Goal: Task Accomplishment & Management: Use online tool/utility

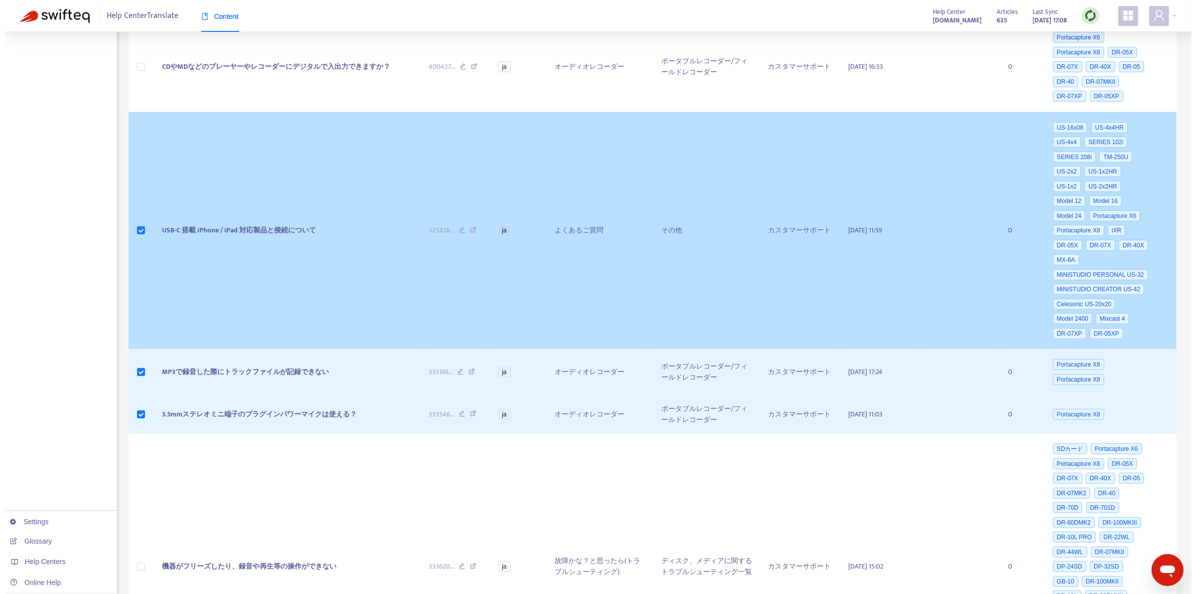
scroll to position [1099, 0]
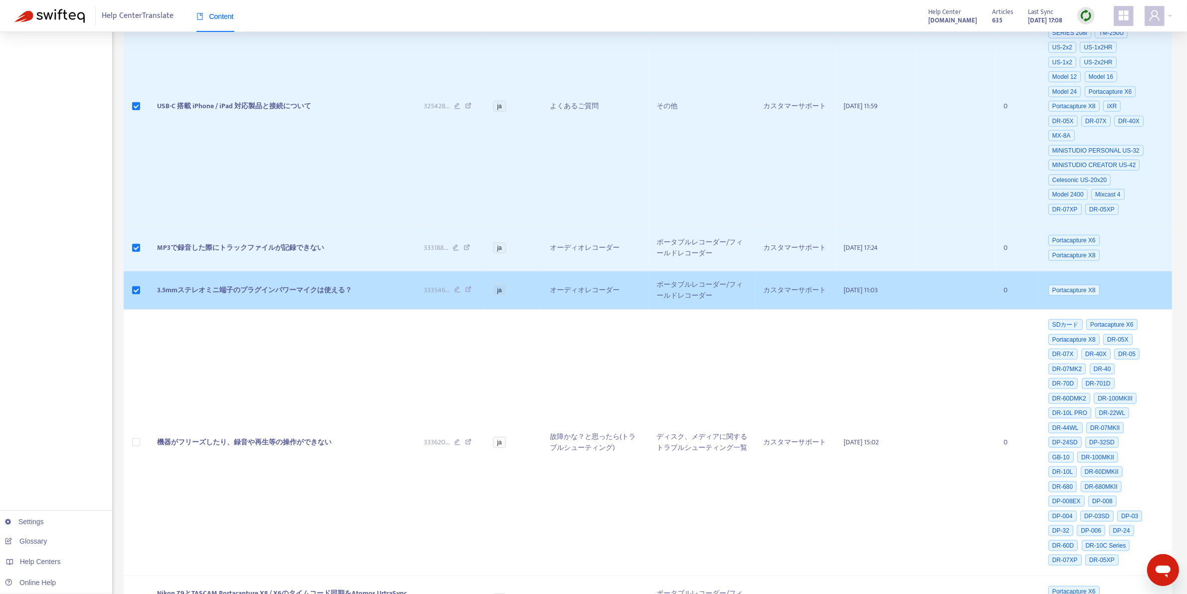
click at [275, 296] on span "3.5mmステレオミニ端子のプラグインパワーマイクは使える？" at bounding box center [254, 289] width 195 height 11
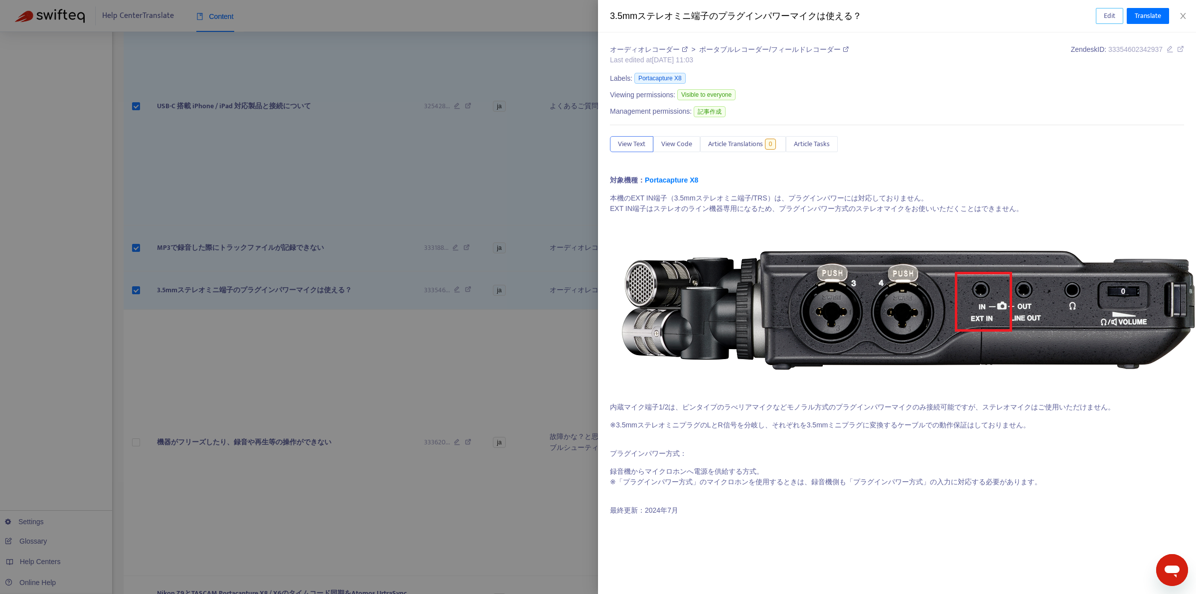
click at [1111, 21] on span "Edit" at bounding box center [1109, 15] width 11 height 11
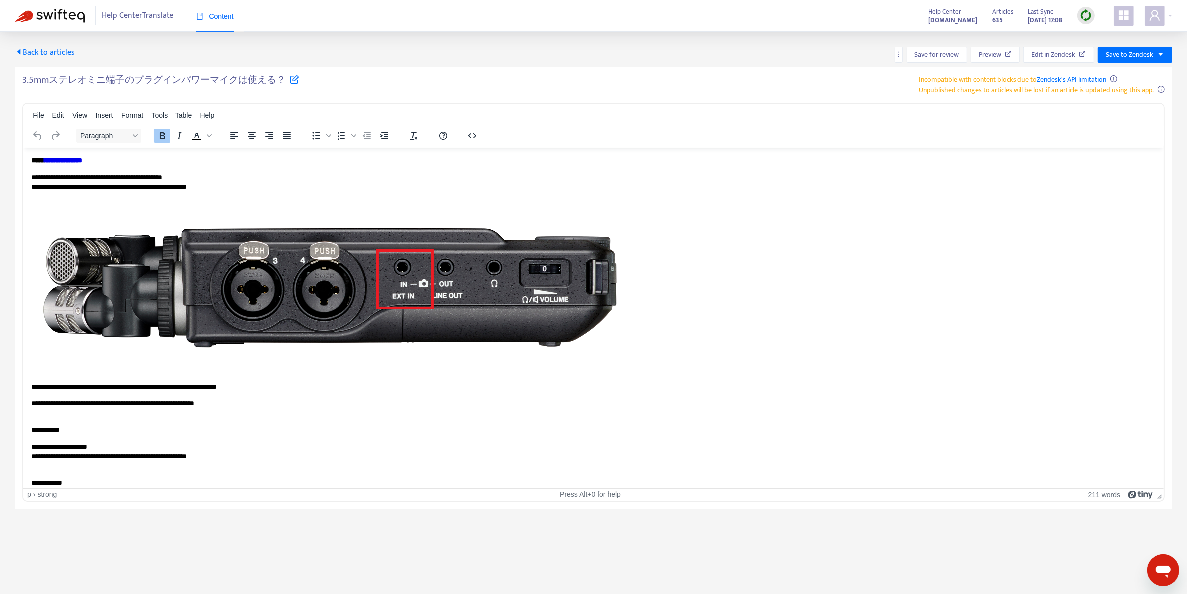
click at [290, 82] on icon at bounding box center [294, 78] width 9 height 9
click at [210, 89] on input "**********" at bounding box center [146, 84] width 249 height 21
click at [352, 117] on div "File Edit View Insert Format Tools Table Help" at bounding box center [593, 115] width 1140 height 19
click at [247, 88] on input "**********" at bounding box center [146, 84] width 249 height 21
type input "**********"
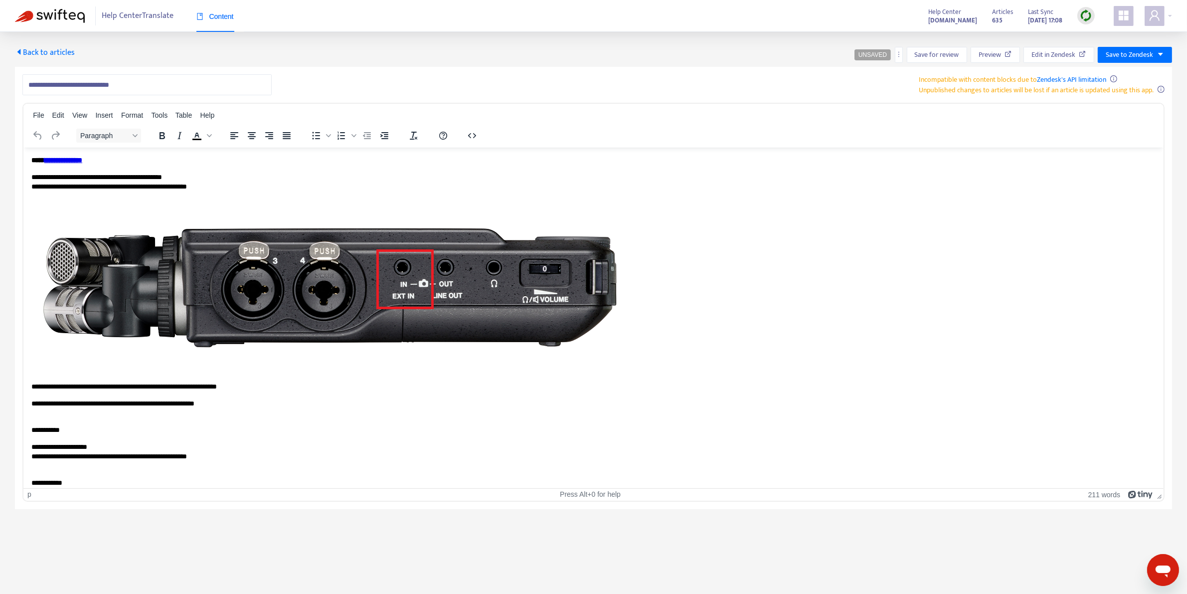
click at [209, 176] on p "**********" at bounding box center [589, 181] width 1116 height 19
click at [553, 378] on body "**********" at bounding box center [593, 321] width 1124 height 332
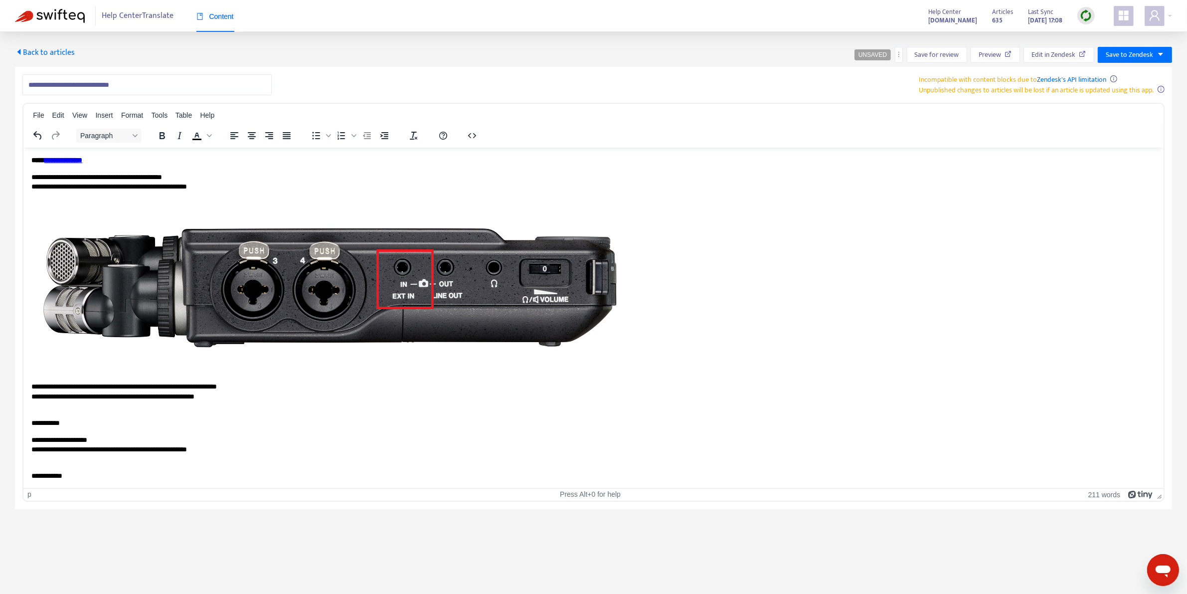
click at [130, 430] on body "**********" at bounding box center [593, 318] width 1124 height 326
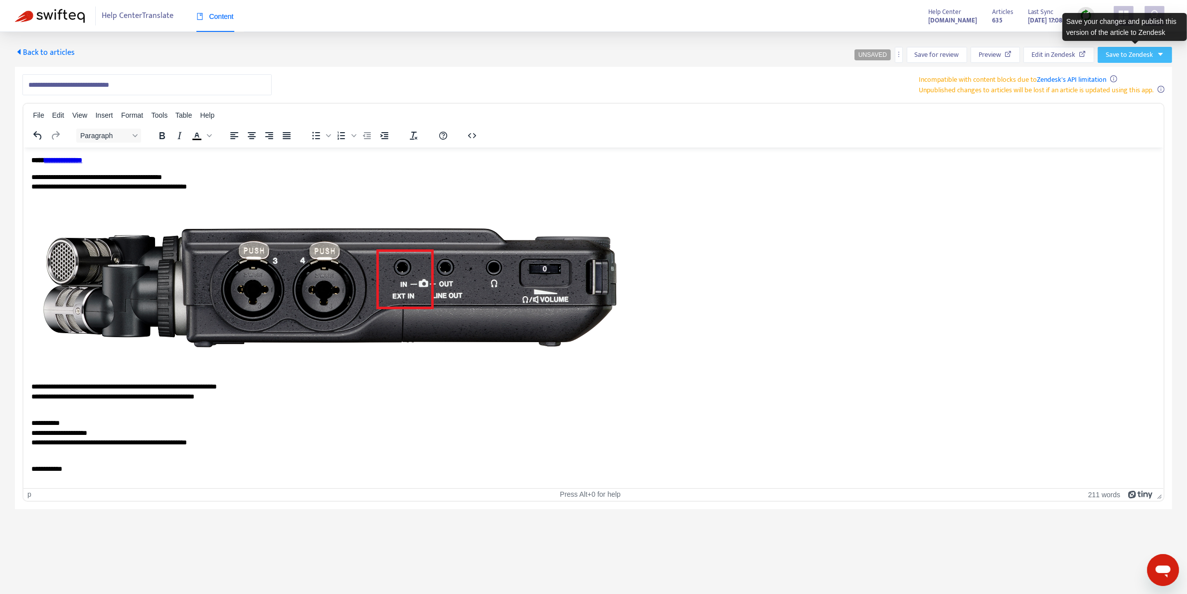
click at [1159, 53] on icon "caret-down" at bounding box center [1160, 54] width 5 height 3
click at [1124, 75] on span "Publish" at bounding box center [1125, 74] width 38 height 11
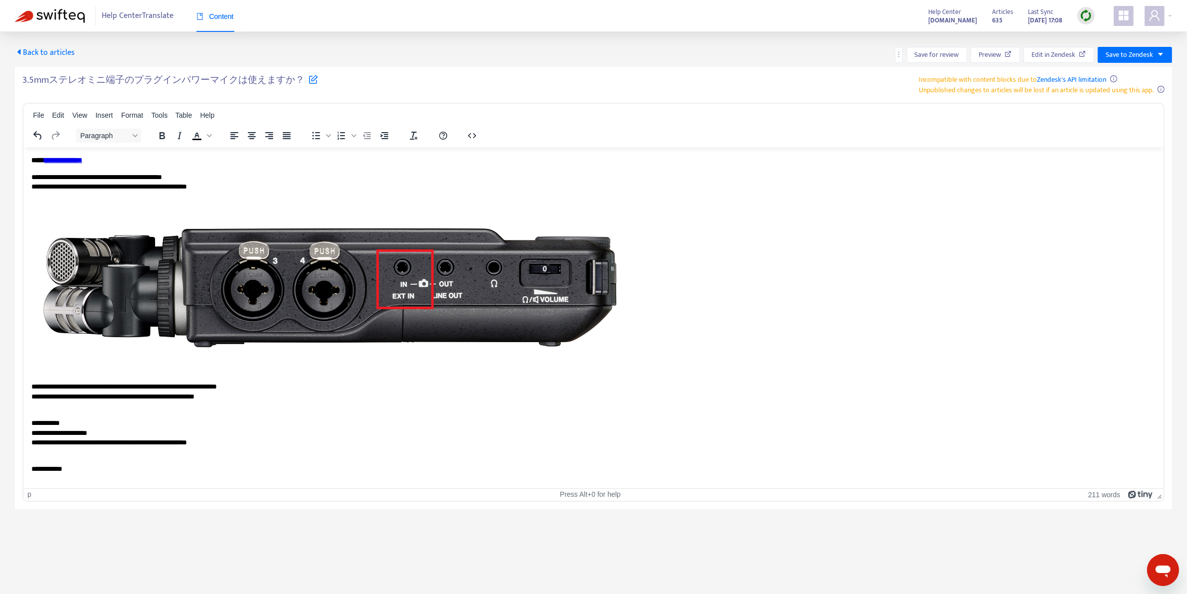
click at [61, 54] on span "Back to articles" at bounding box center [45, 52] width 60 height 13
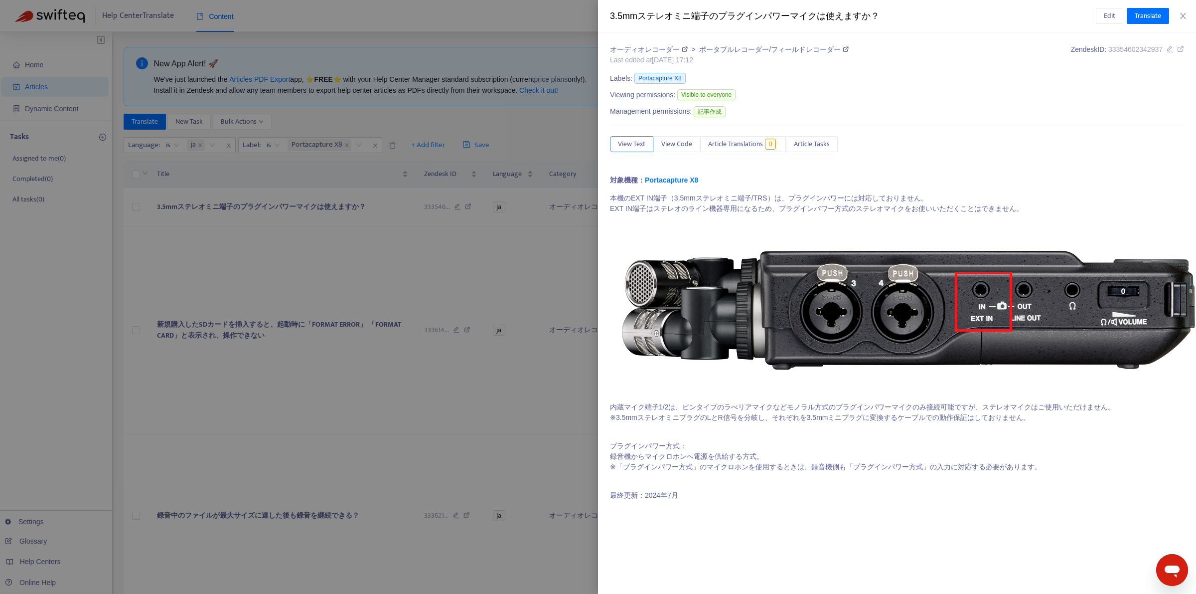
click at [384, 197] on div at bounding box center [598, 297] width 1196 height 594
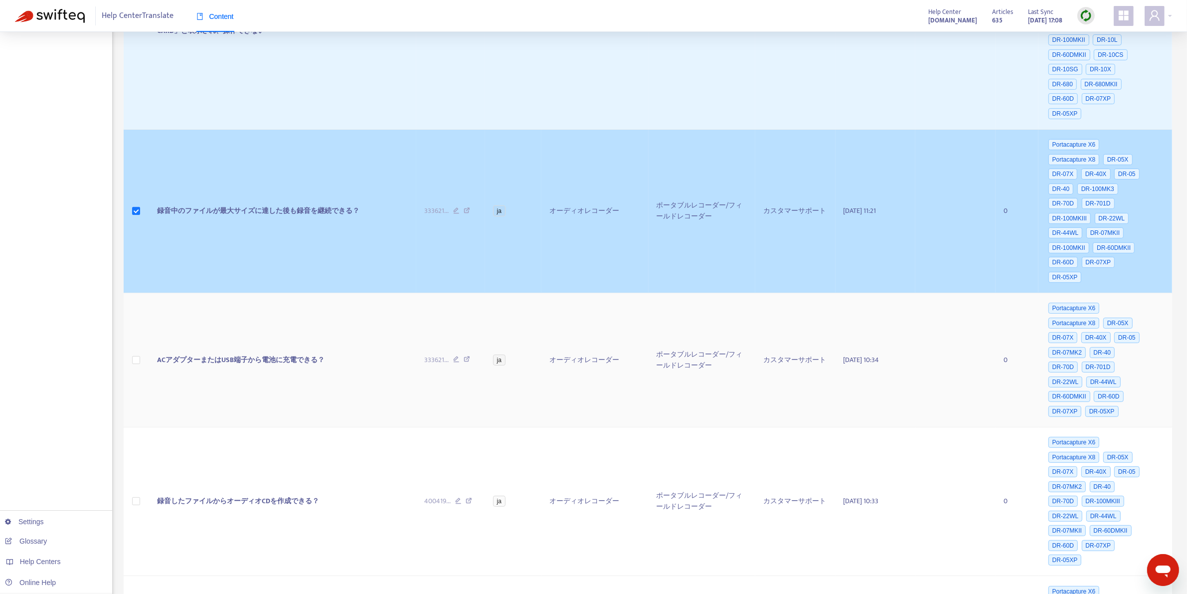
scroll to position [325, 0]
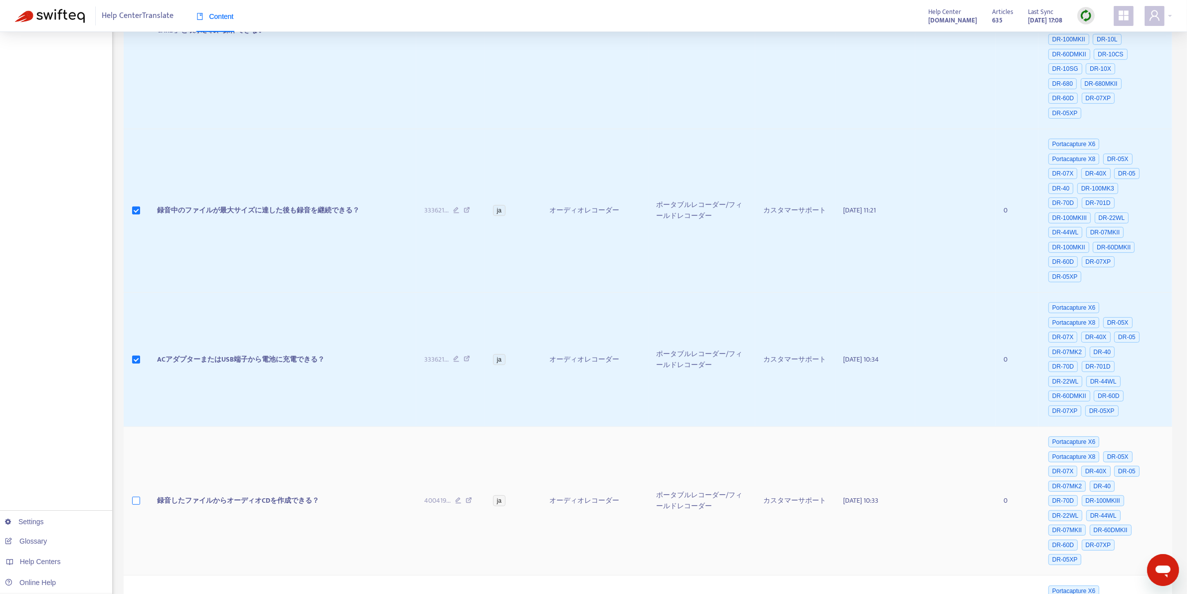
click at [135, 505] on label at bounding box center [136, 500] width 8 height 11
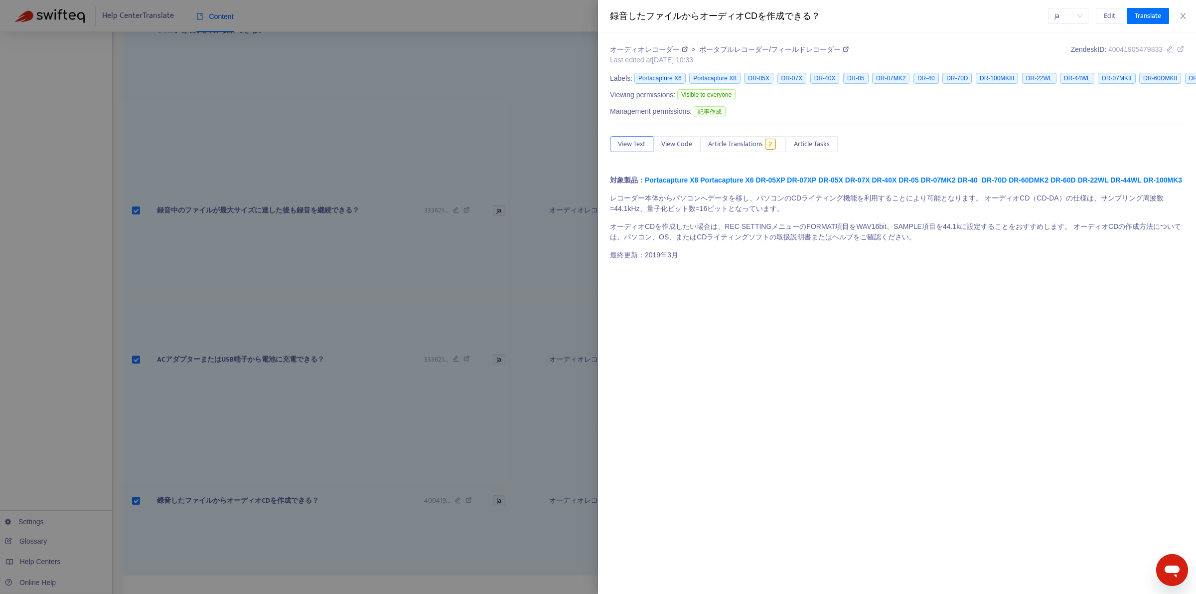
click at [327, 260] on div at bounding box center [598, 297] width 1196 height 594
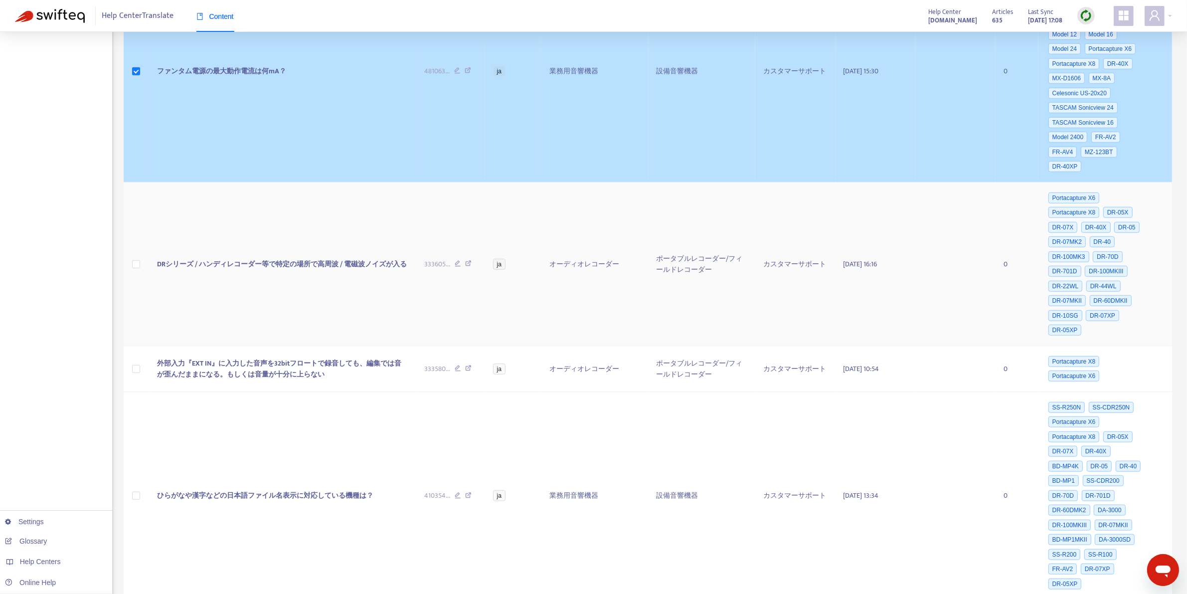
scroll to position [1062, 0]
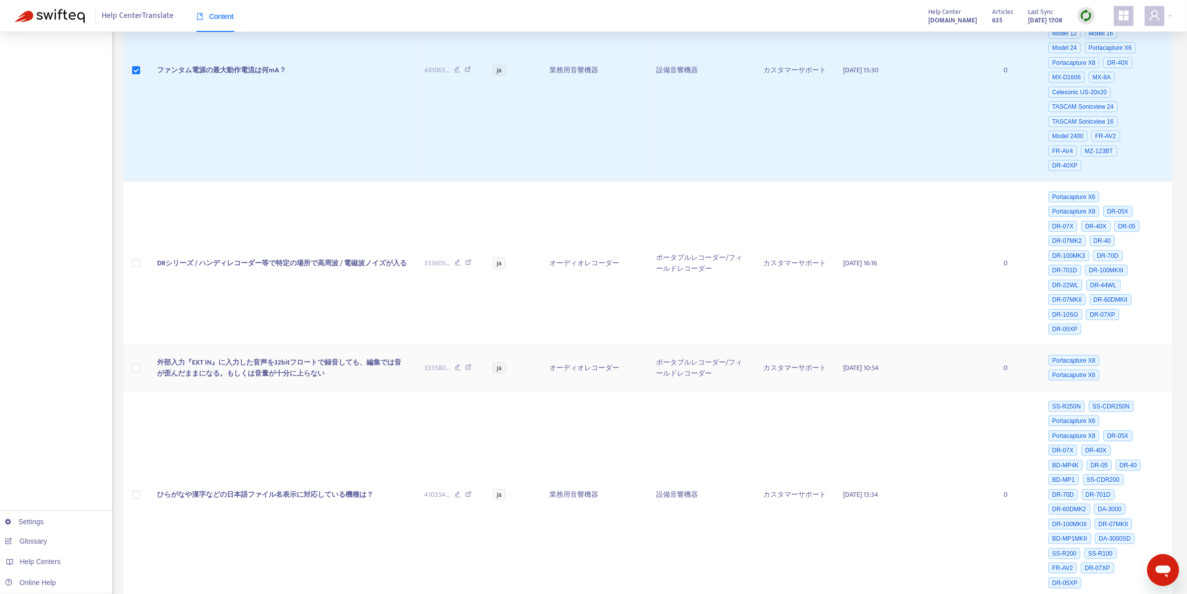
click at [128, 385] on td at bounding box center [136, 368] width 25 height 46
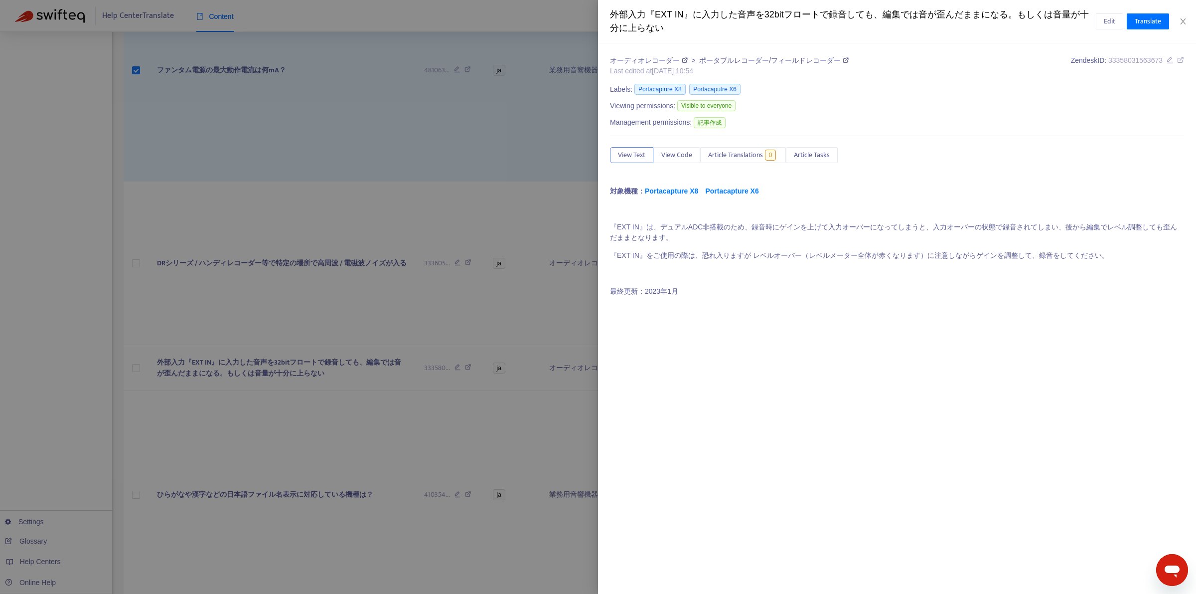
click at [136, 385] on div at bounding box center [598, 297] width 1196 height 594
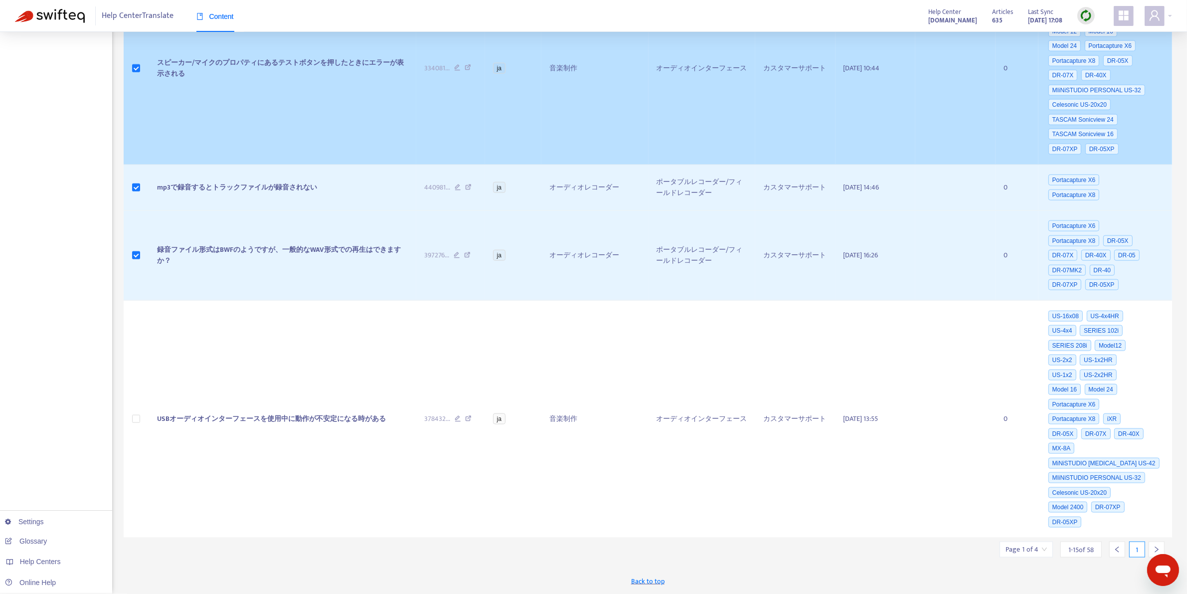
scroll to position [1705, 0]
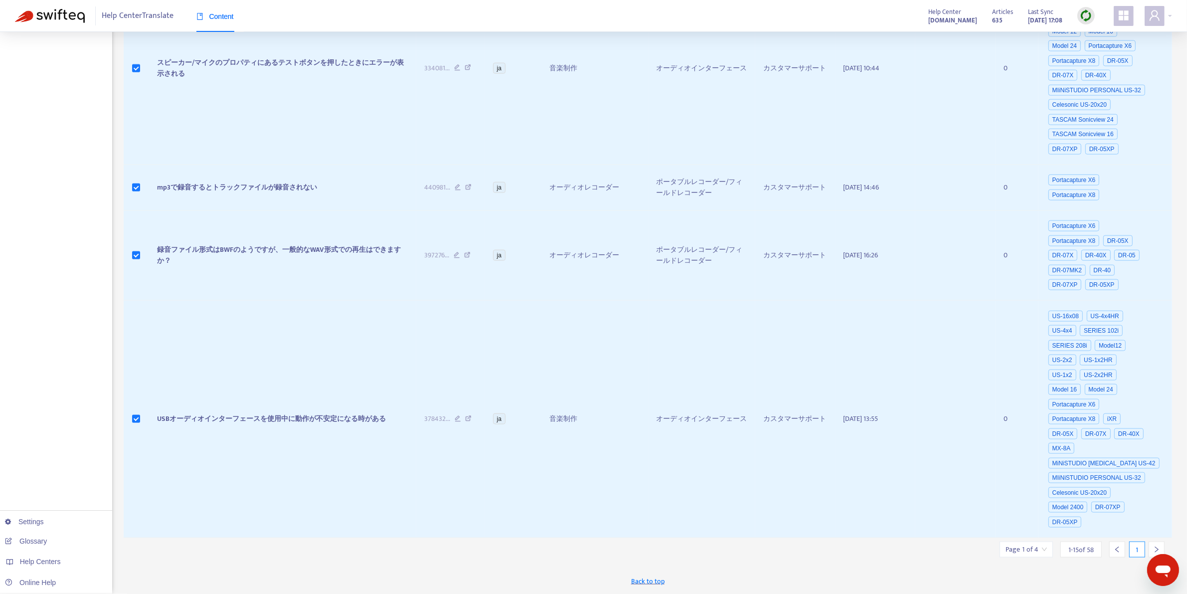
click at [1153, 547] on icon "right" at bounding box center [1156, 549] width 7 height 7
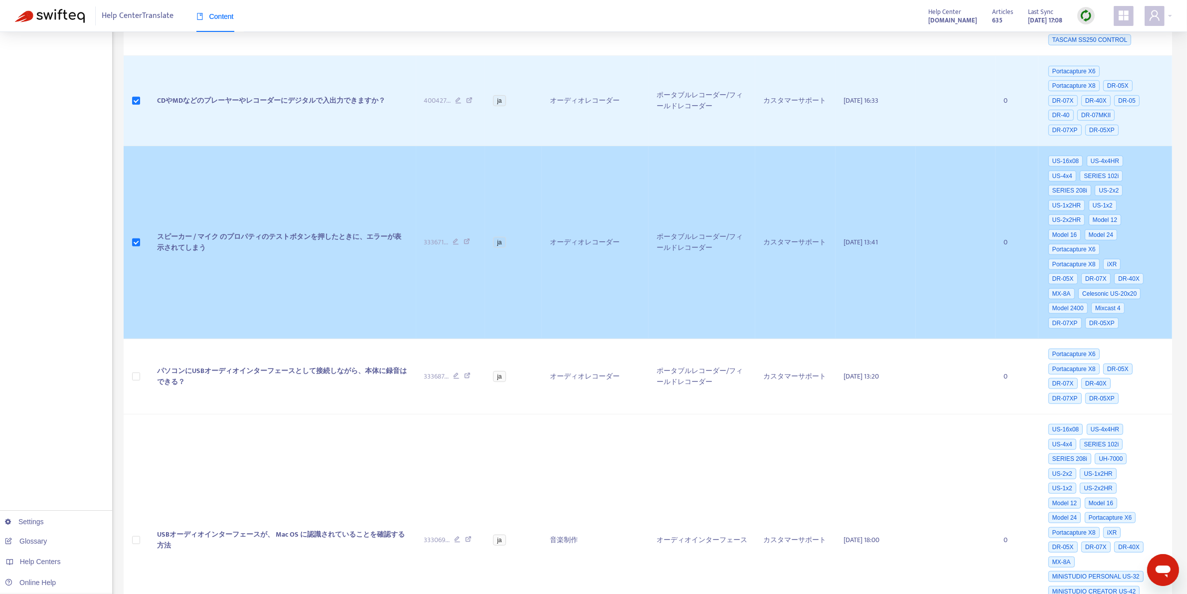
scroll to position [986, 0]
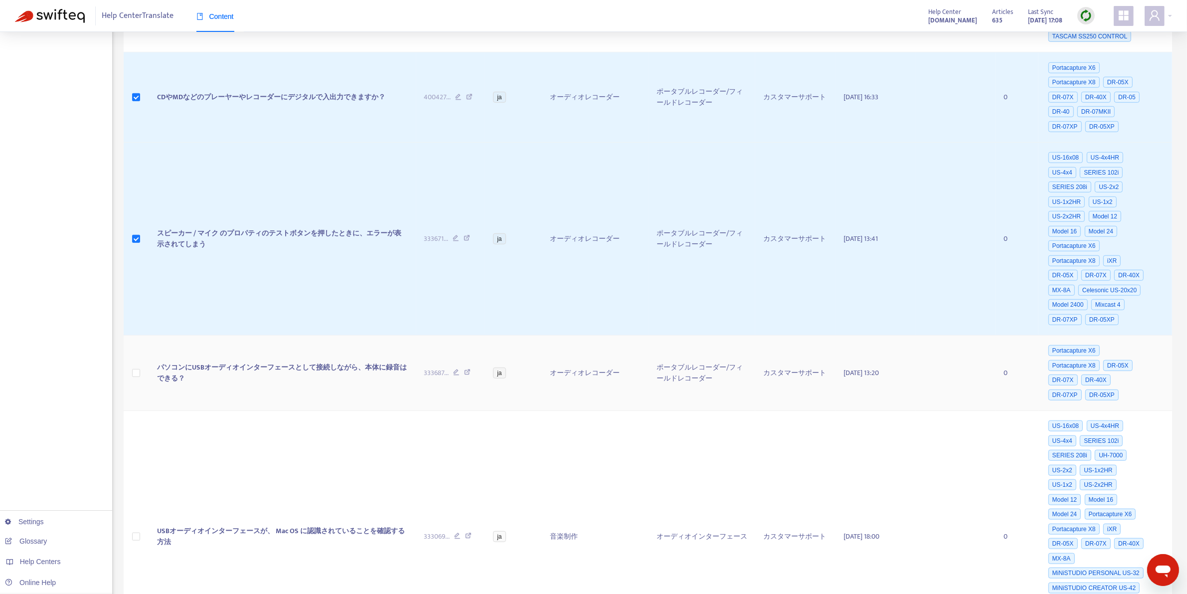
click at [130, 389] on td at bounding box center [136, 372] width 25 height 75
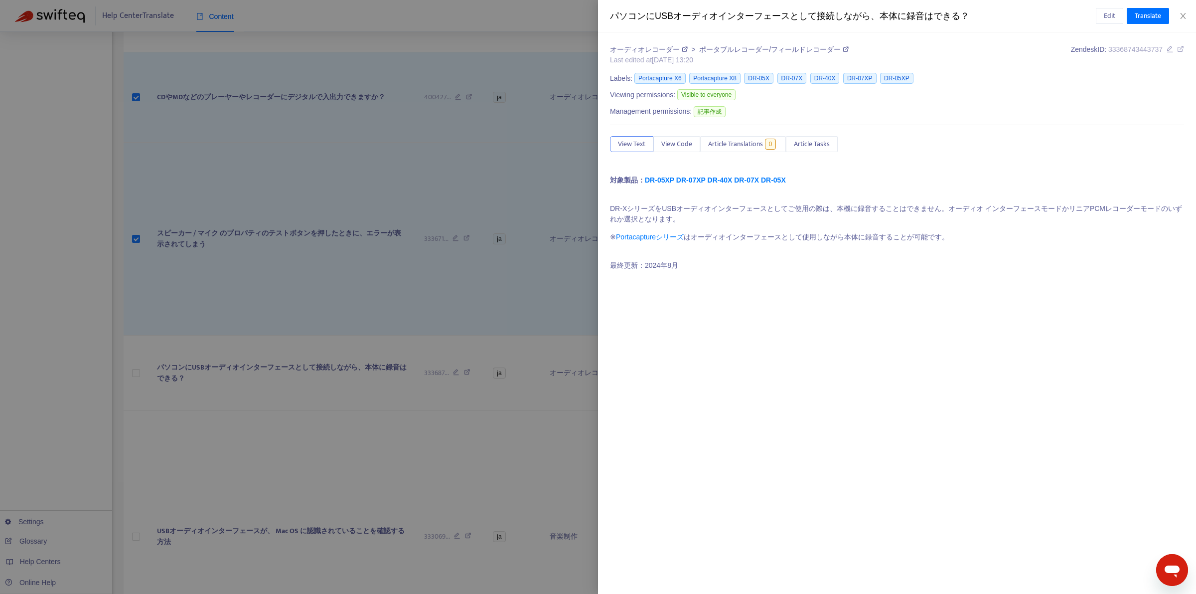
click at [134, 392] on div at bounding box center [598, 297] width 1196 height 594
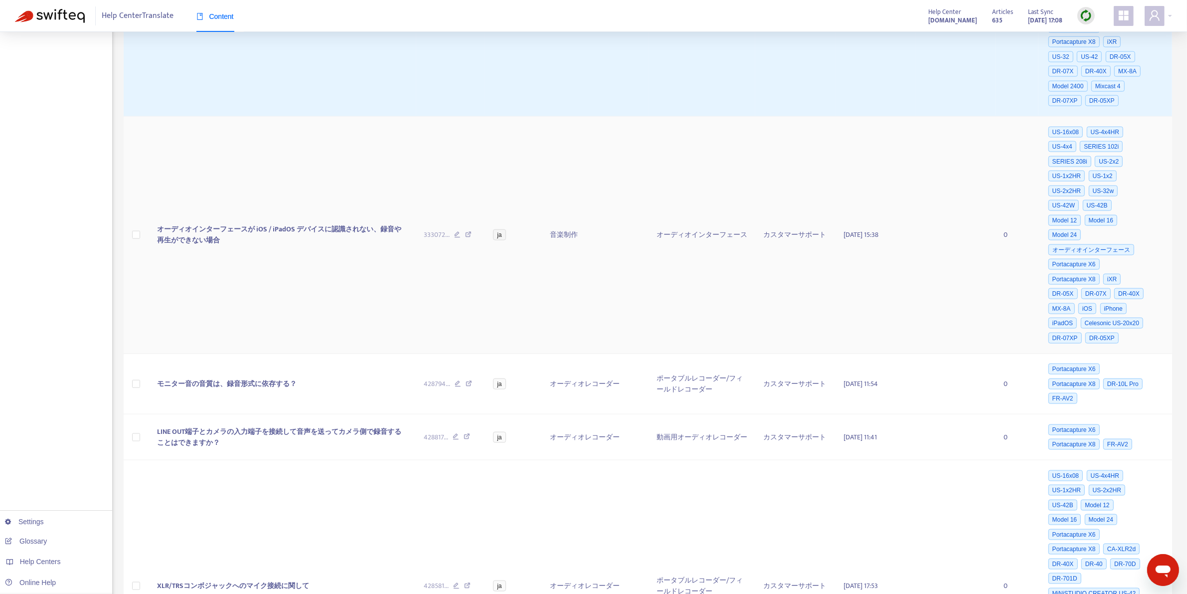
scroll to position [1741, 0]
click at [140, 410] on td at bounding box center [136, 382] width 25 height 61
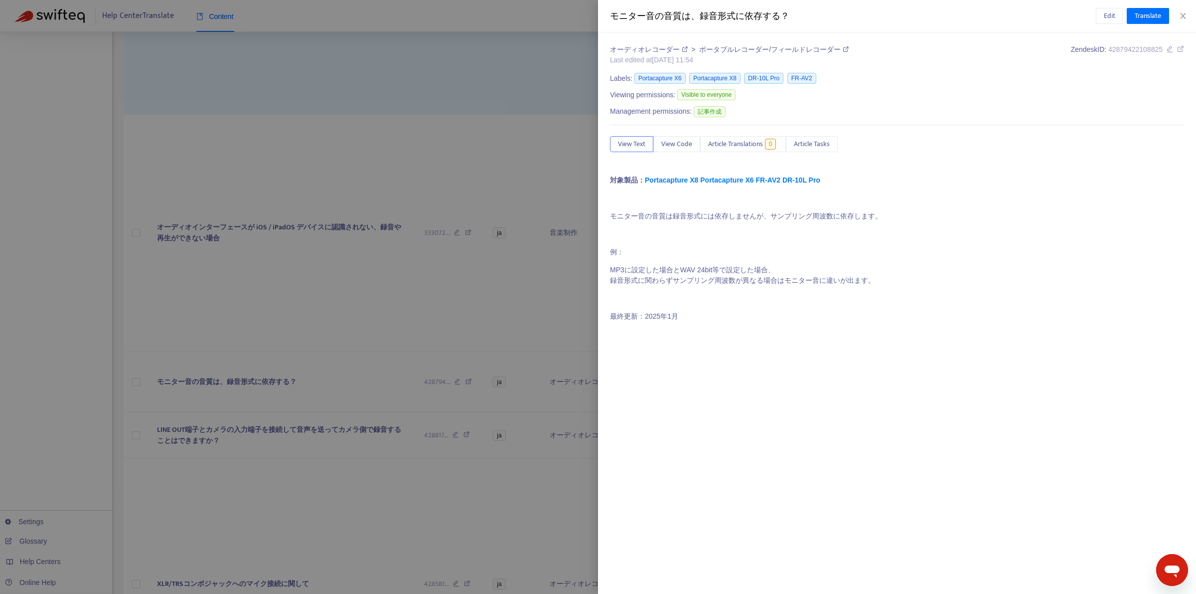
click at [138, 412] on div at bounding box center [598, 297] width 1196 height 594
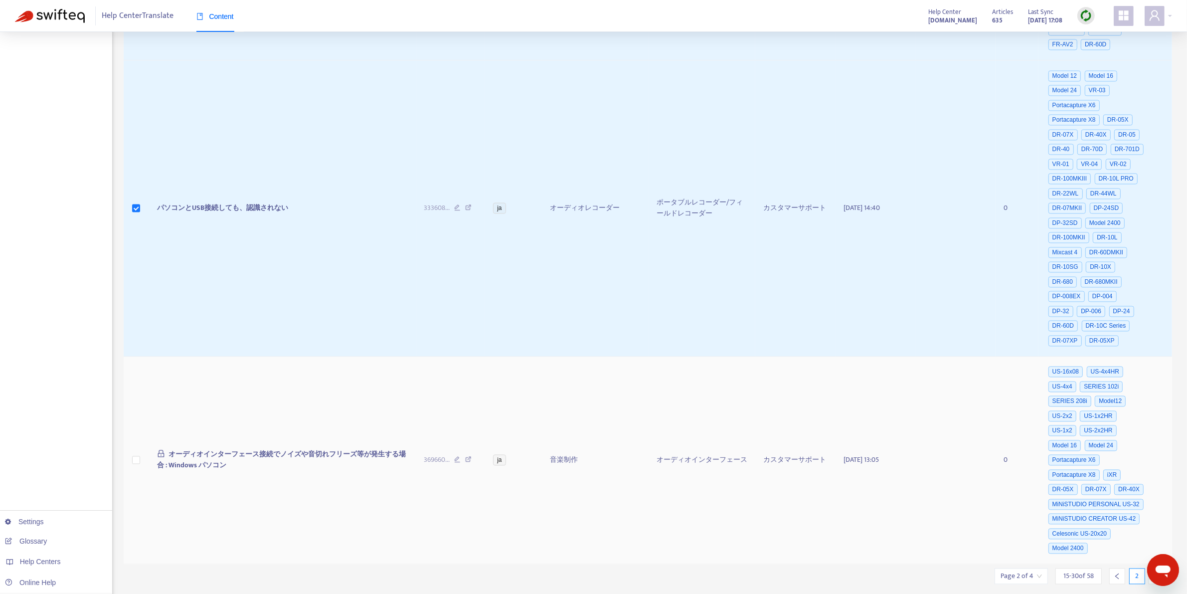
scroll to position [2461, 0]
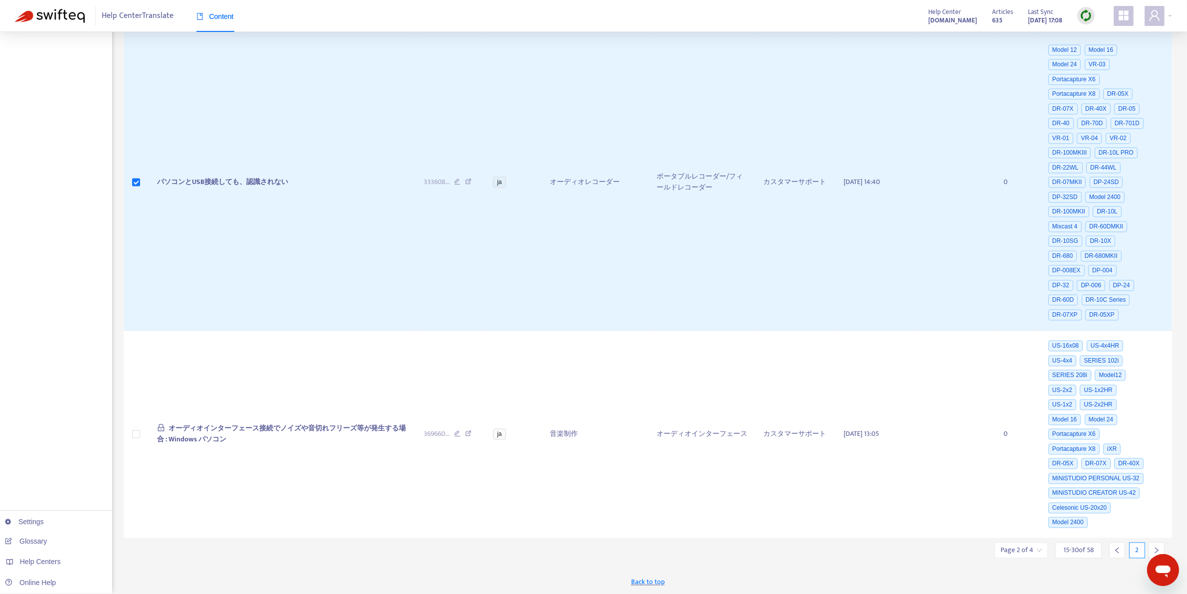
click at [1155, 549] on icon "right" at bounding box center [1156, 549] width 7 height 7
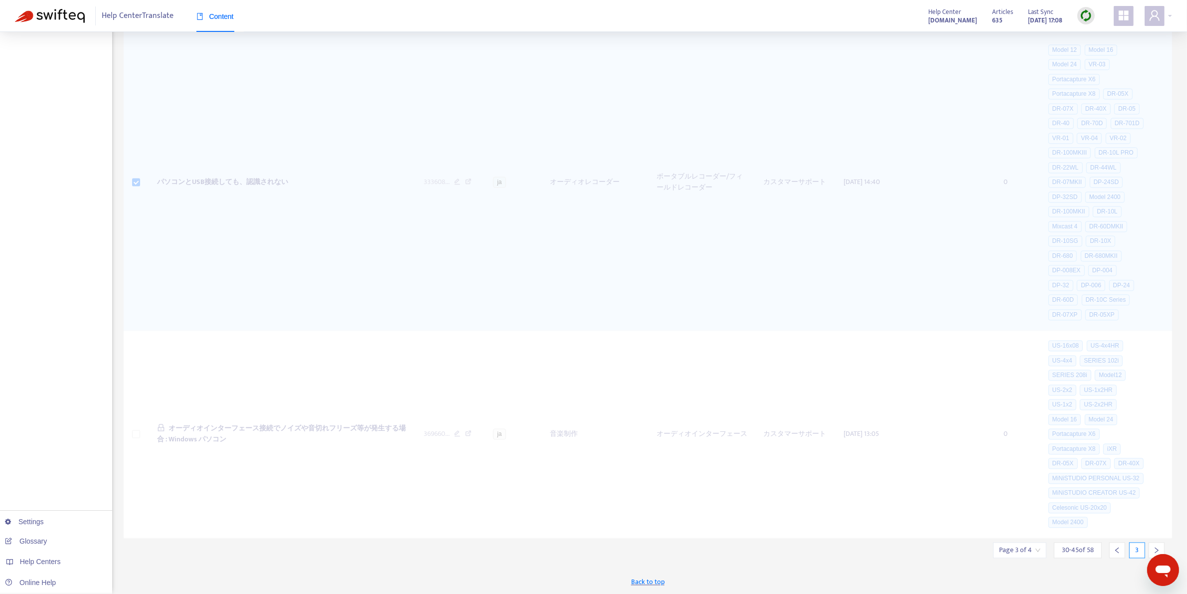
scroll to position [1406, 0]
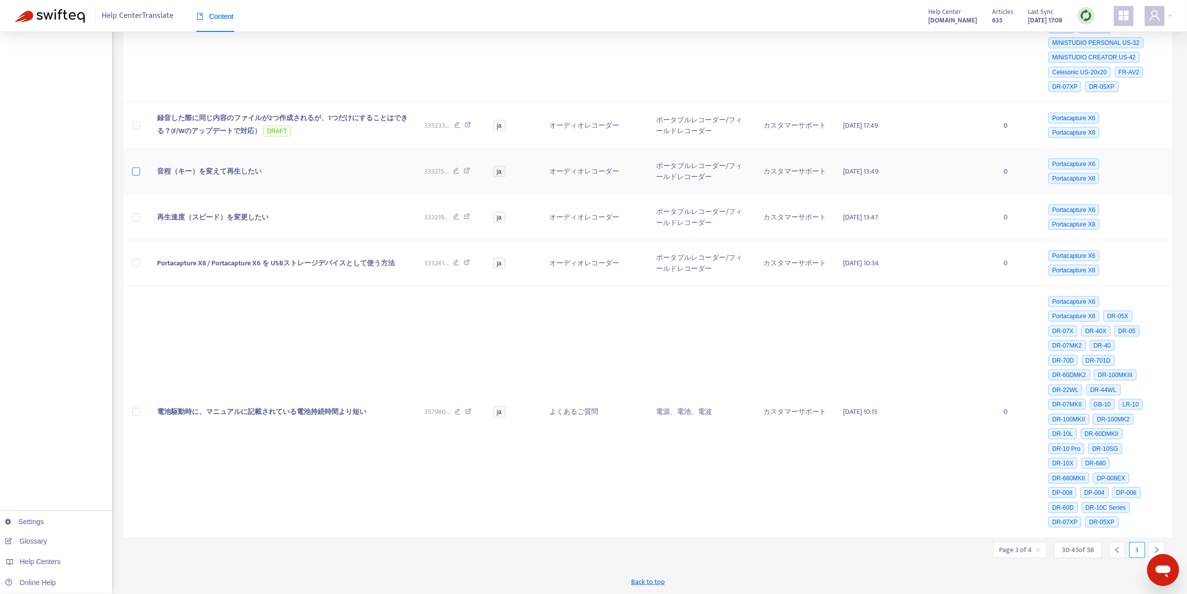
click at [133, 166] on label at bounding box center [136, 171] width 8 height 11
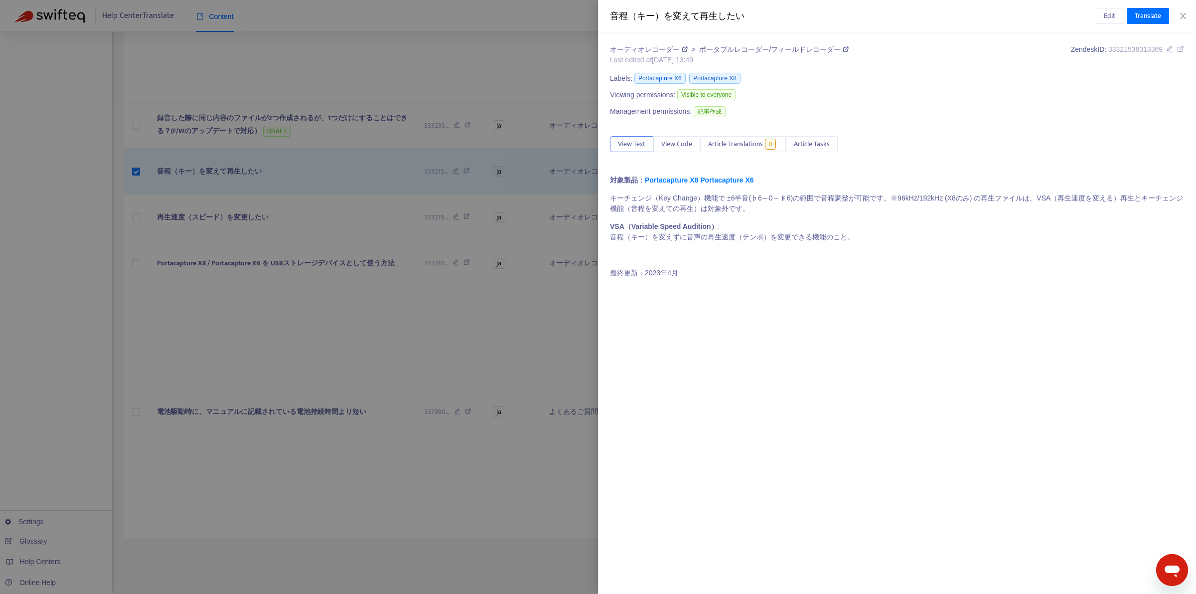
click at [137, 212] on div at bounding box center [598, 297] width 1196 height 594
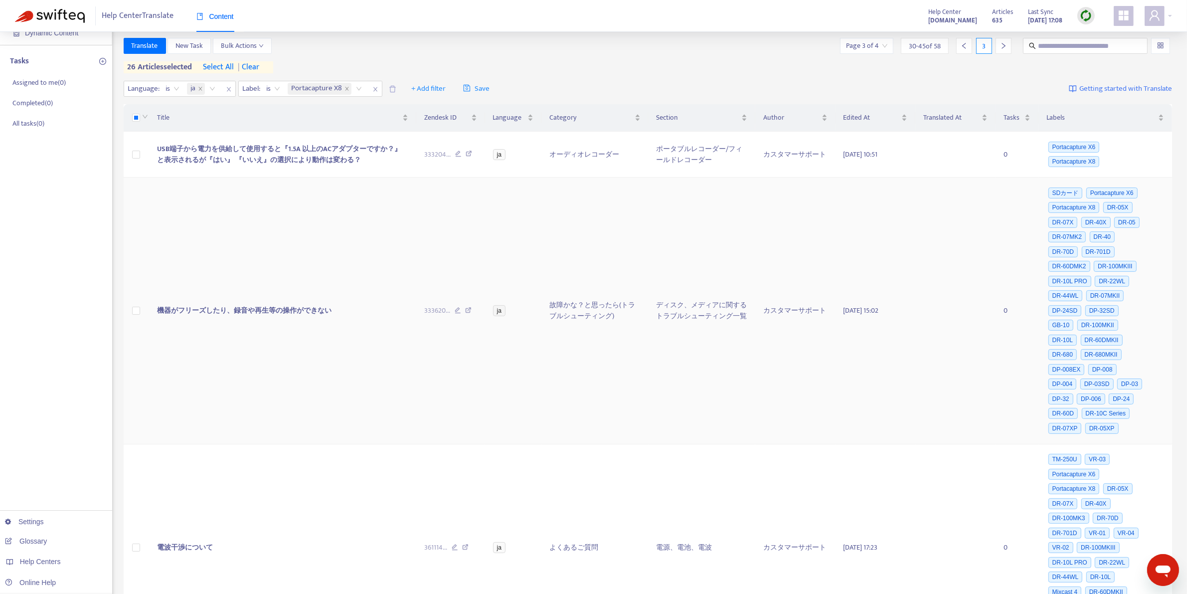
scroll to position [76, 0]
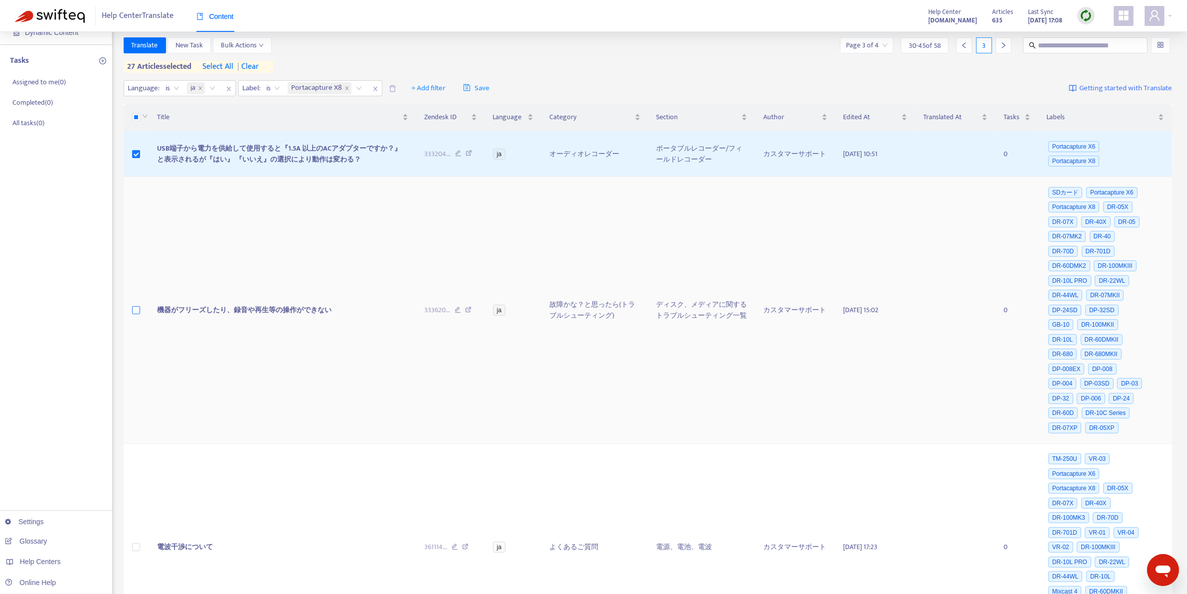
click at [136, 307] on label at bounding box center [136, 310] width 8 height 11
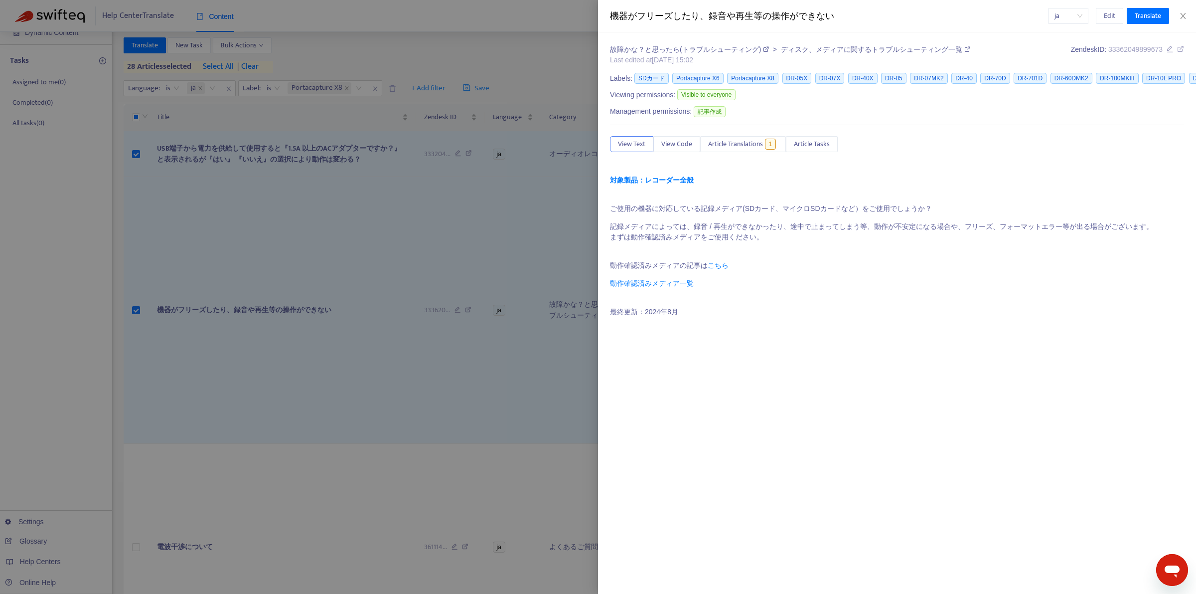
click at [205, 404] on div at bounding box center [598, 297] width 1196 height 594
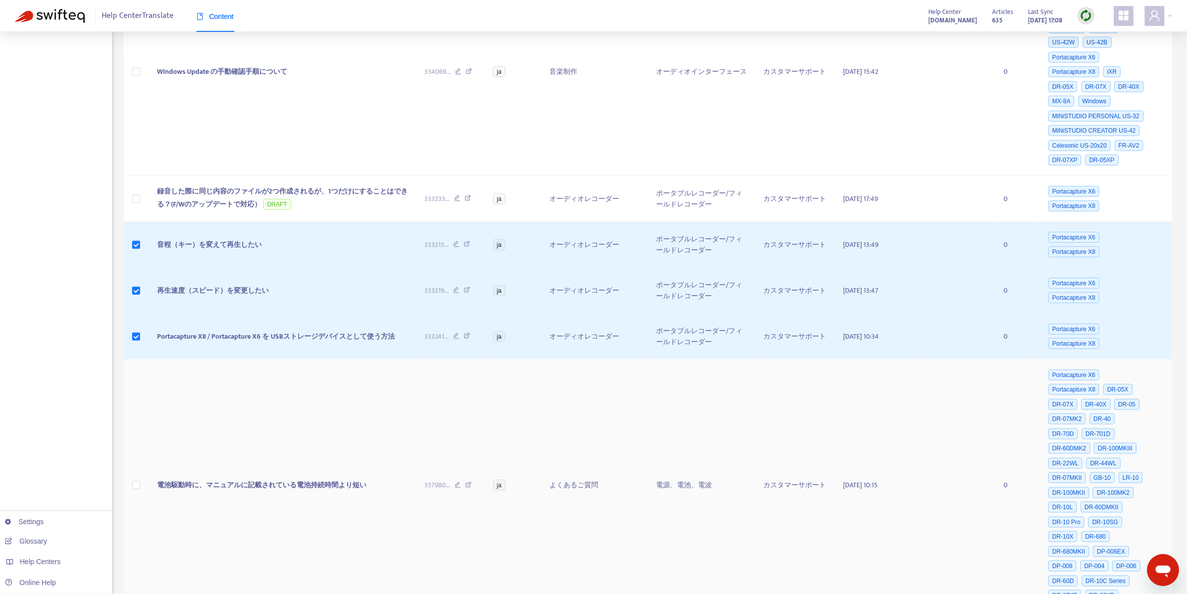
scroll to position [1406, 0]
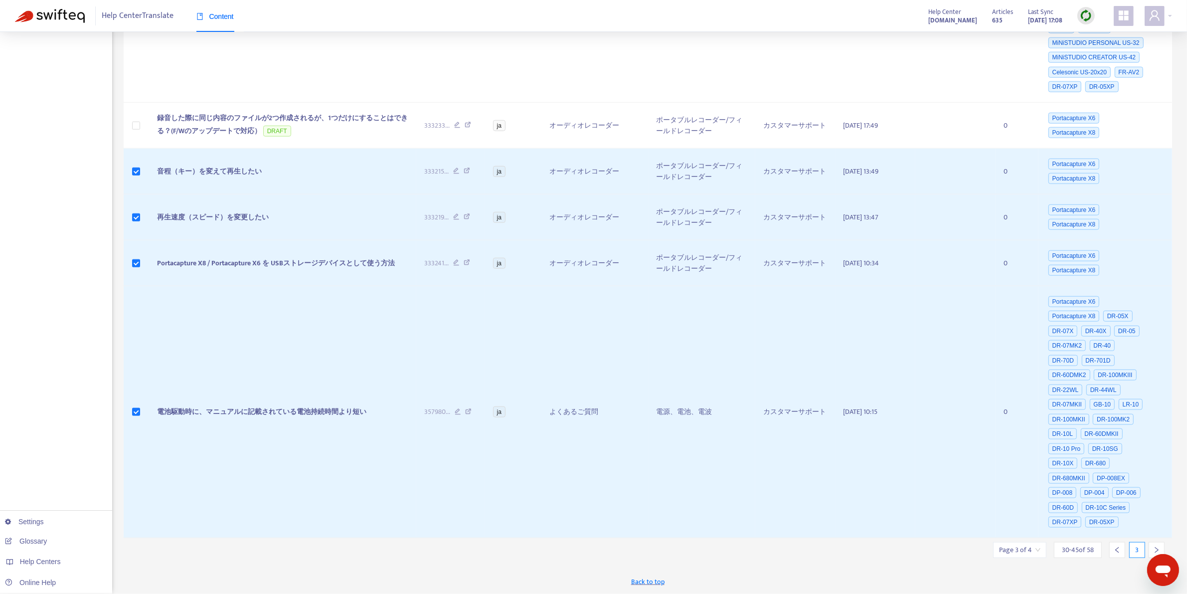
click at [1156, 547] on icon "right" at bounding box center [1156, 550] width 3 height 6
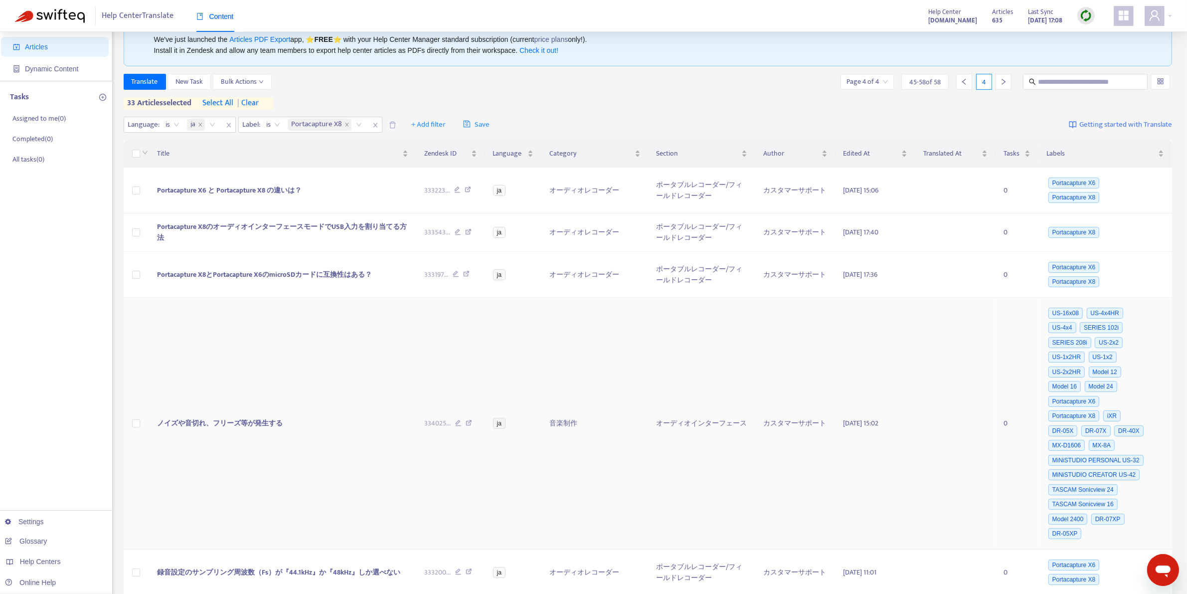
scroll to position [0, 0]
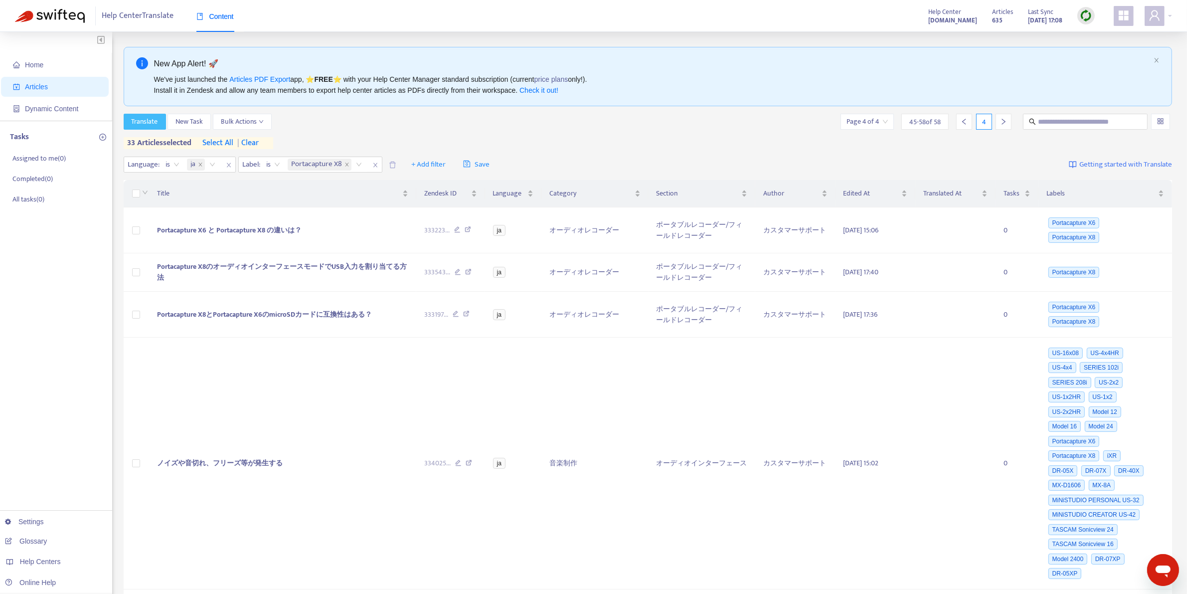
click at [135, 116] on span "Translate" at bounding box center [145, 121] width 26 height 11
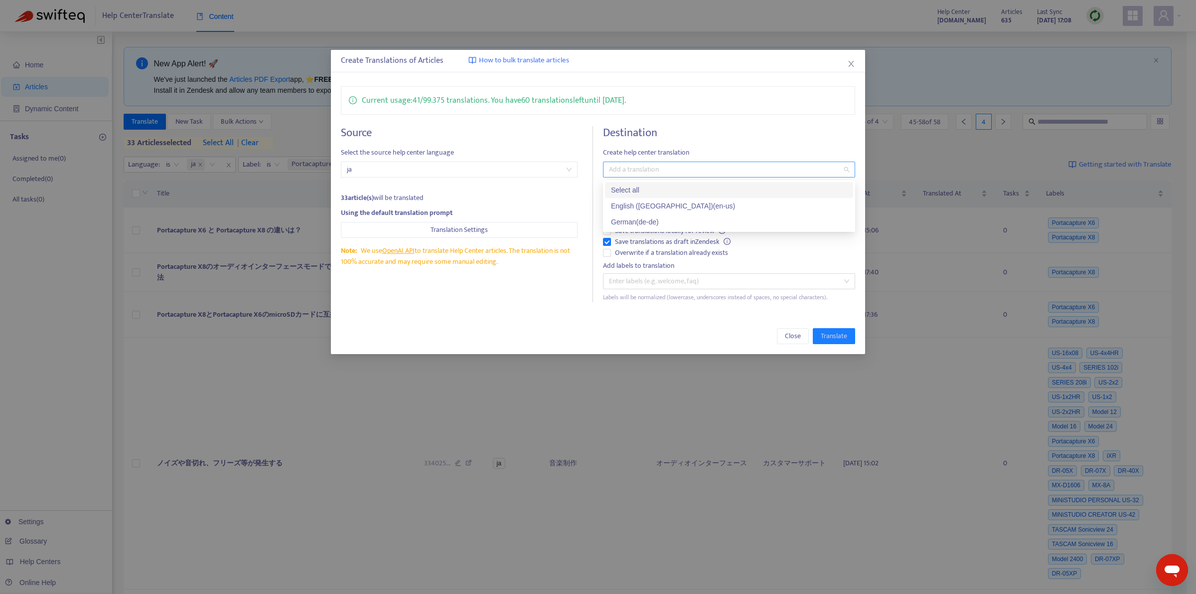
click at [675, 169] on div at bounding box center [724, 170] width 237 height 12
click at [647, 204] on div "English ([GEOGRAPHIC_DATA]) ( en-us )" at bounding box center [729, 205] width 236 height 11
click at [525, 120] on div "Current usage: 41 / 99.375 translations . You have 60 translations left until […" at bounding box center [598, 194] width 534 height 236
click at [835, 335] on span "Translate" at bounding box center [834, 336] width 26 height 11
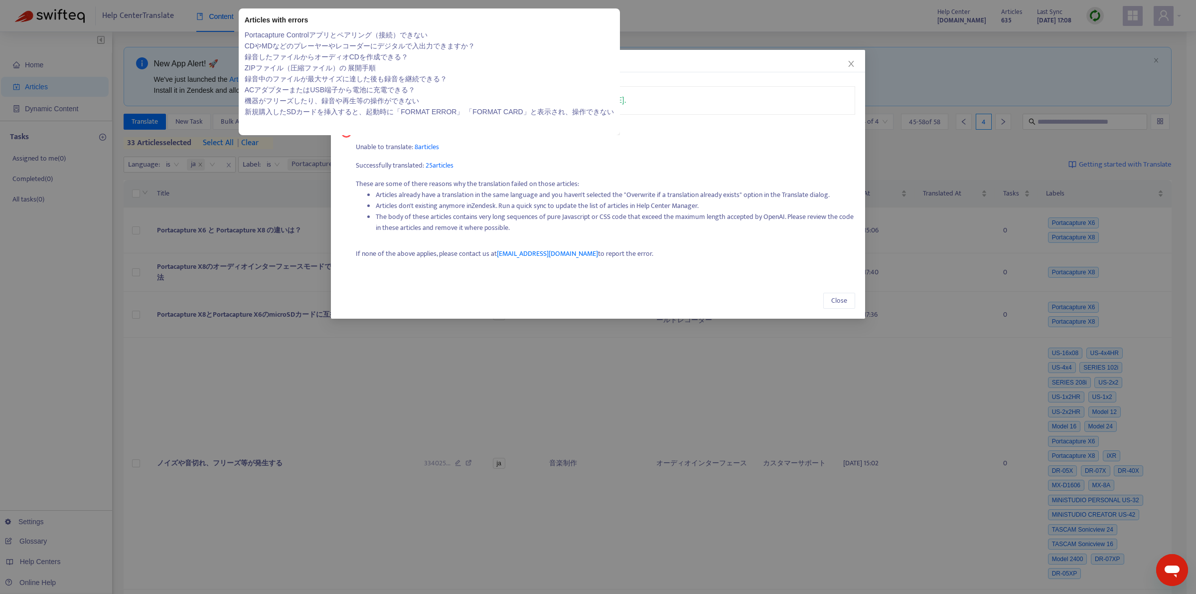
click at [436, 141] on span "8 articles" at bounding box center [427, 146] width 24 height 11
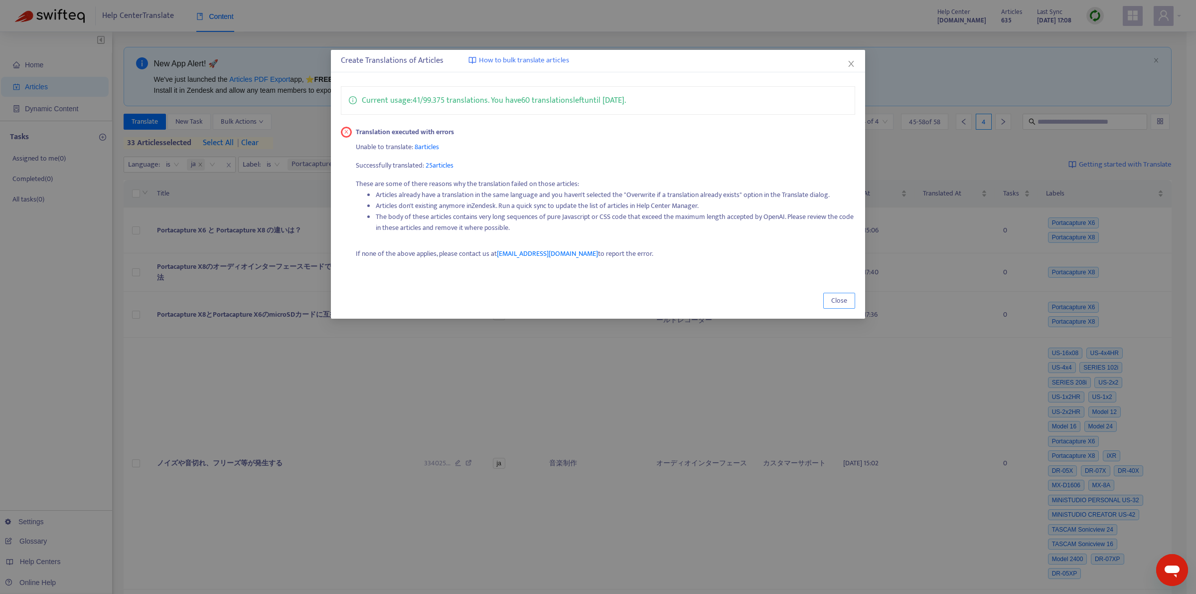
click at [831, 300] on span "Close" at bounding box center [839, 300] width 16 height 11
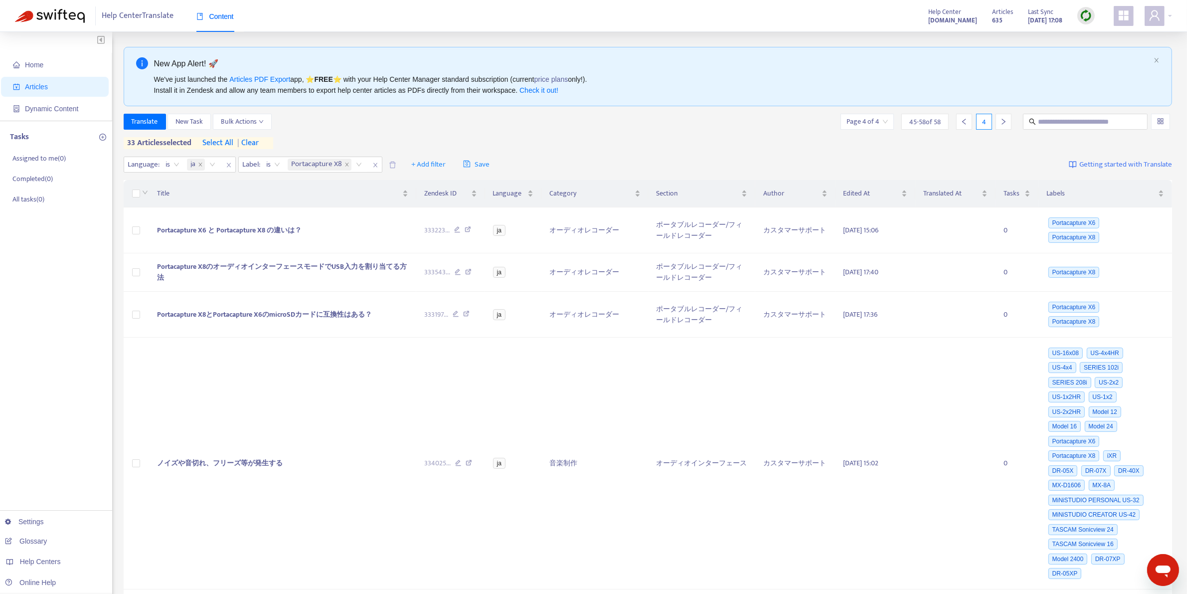
scroll to position [31, 0]
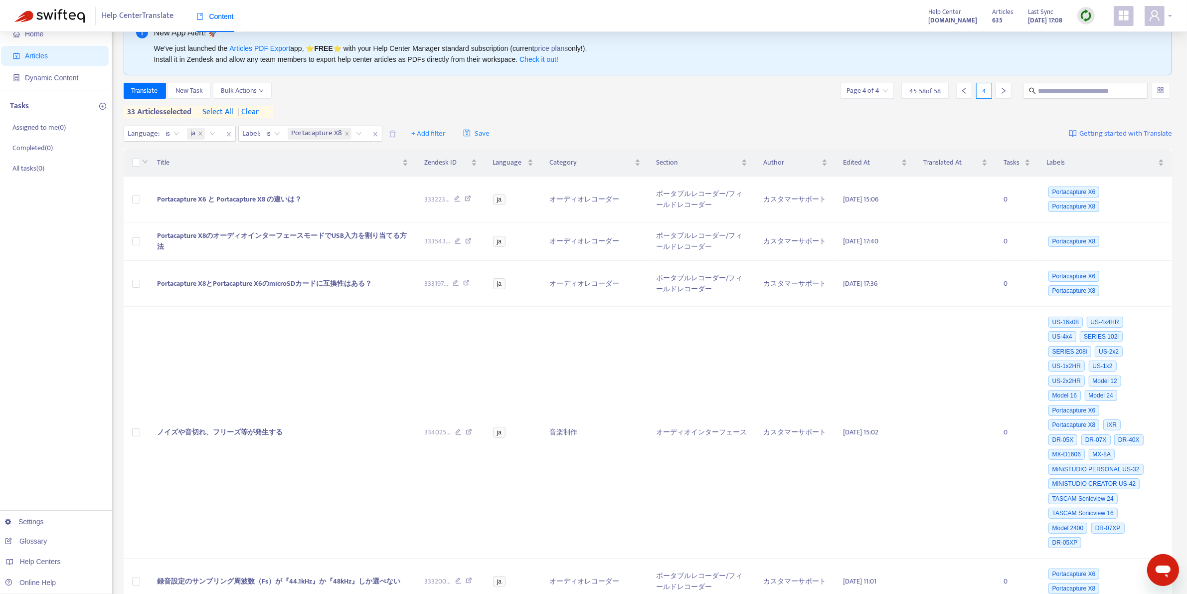
click at [1156, 12] on icon "user" at bounding box center [1155, 15] width 12 height 12
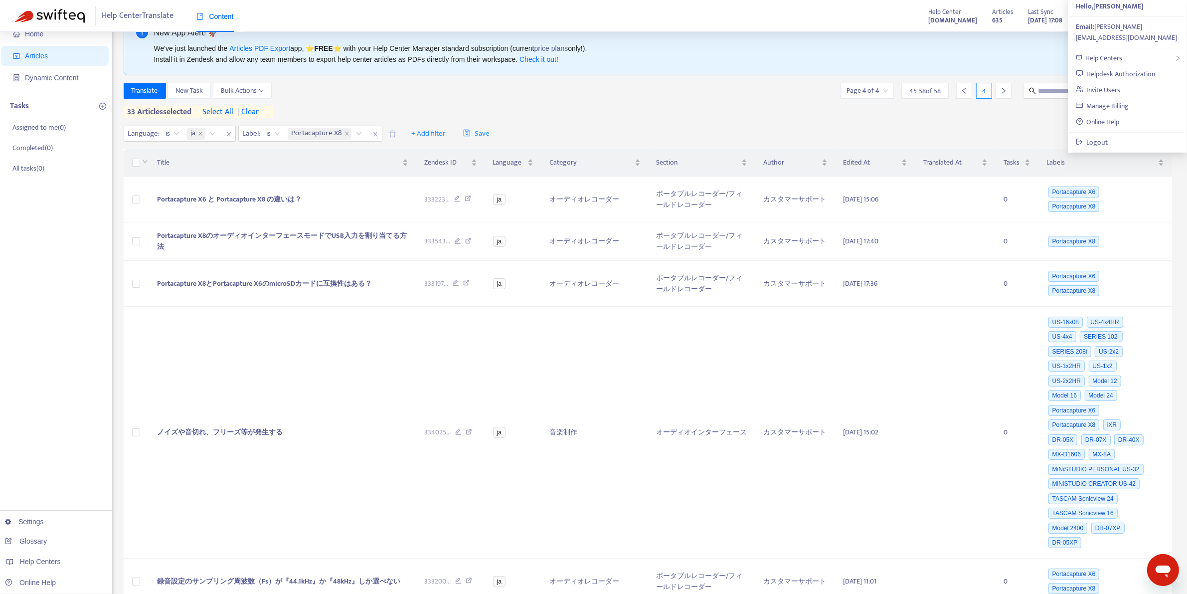
scroll to position [0, 0]
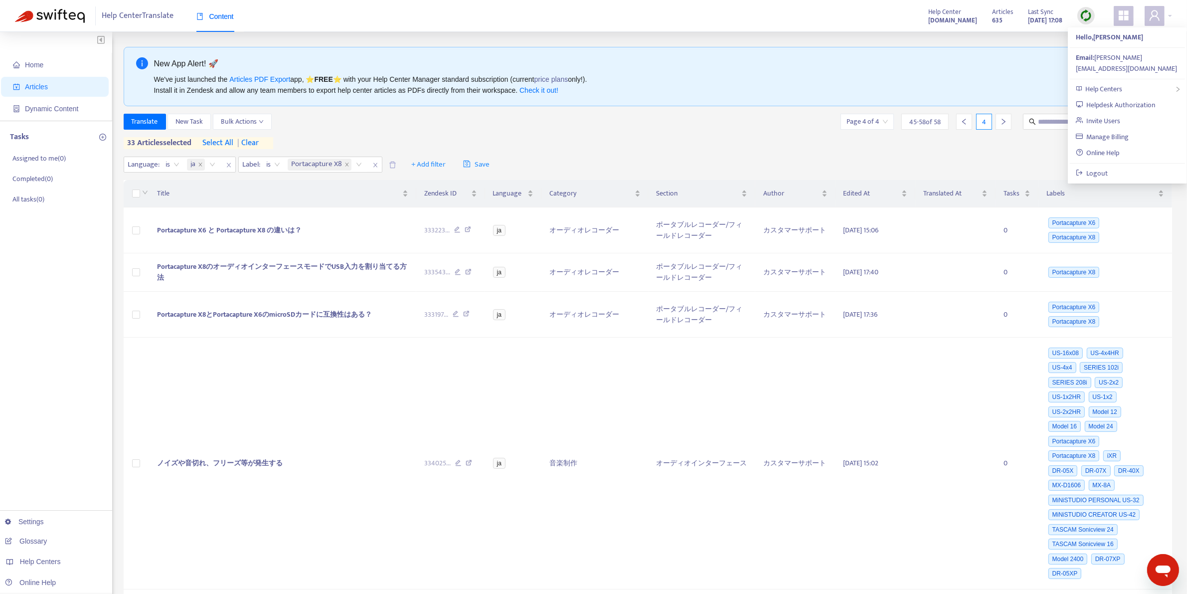
click at [798, 30] on div "Help Center Translate Content Help Center [DOMAIN_NAME] Articles 635 Last Sync …" at bounding box center [593, 16] width 1187 height 32
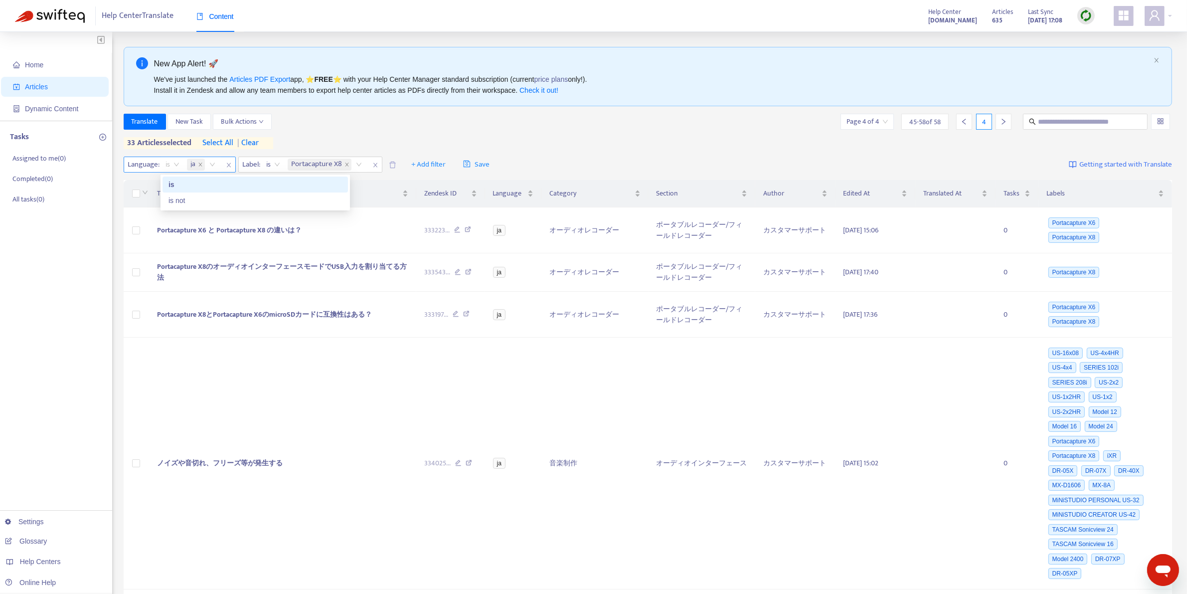
click at [176, 163] on span "is" at bounding box center [172, 164] width 13 height 15
click at [170, 161] on span "is" at bounding box center [172, 164] width 13 height 15
click at [178, 201] on div "is not" at bounding box center [254, 200] width 173 height 11
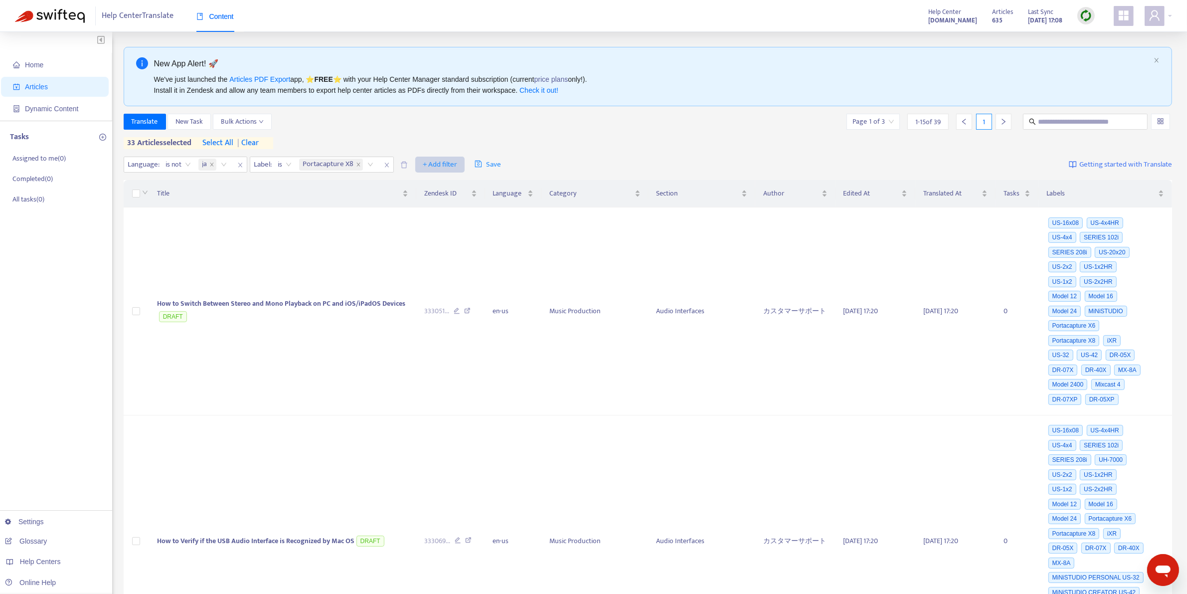
click at [442, 161] on span "+ Add filter" at bounding box center [440, 165] width 34 height 12
click at [443, 202] on span "Not translated to" at bounding box center [456, 200] width 62 height 11
click at [187, 165] on span "is not" at bounding box center [178, 164] width 25 height 15
click at [183, 179] on div "is" at bounding box center [254, 184] width 173 height 11
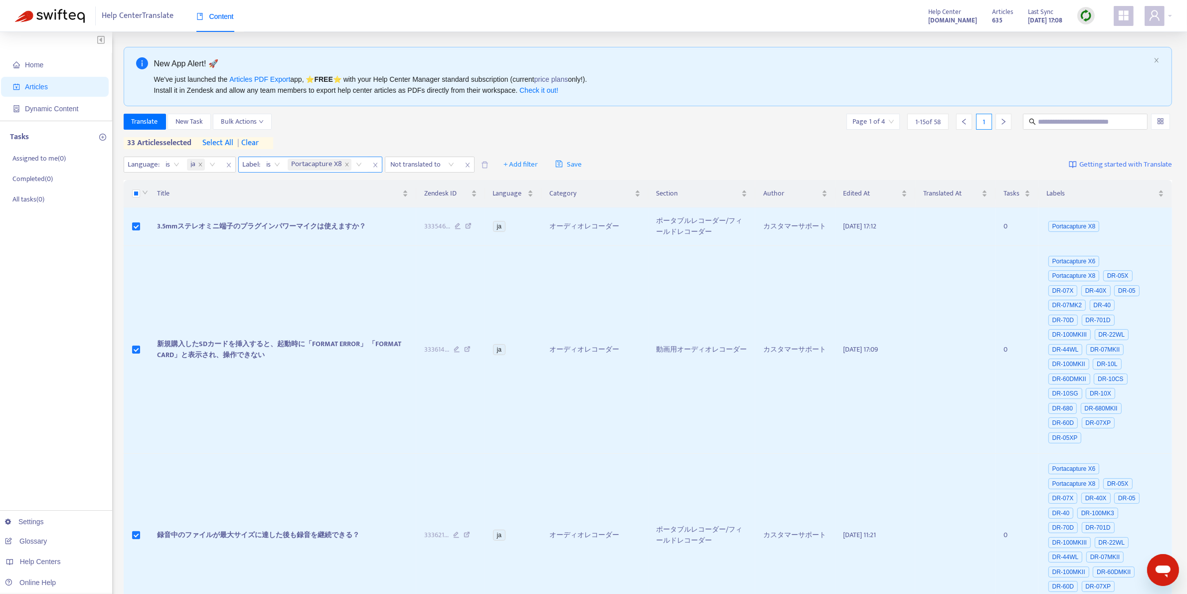
click at [375, 168] on icon "close" at bounding box center [375, 165] width 6 height 6
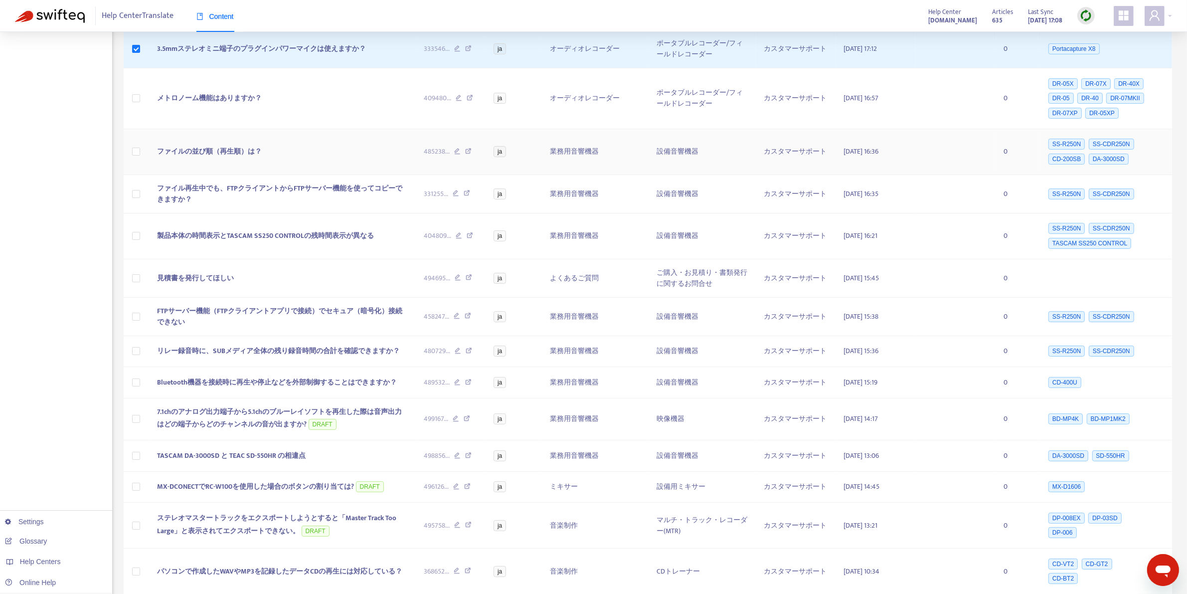
scroll to position [257, 0]
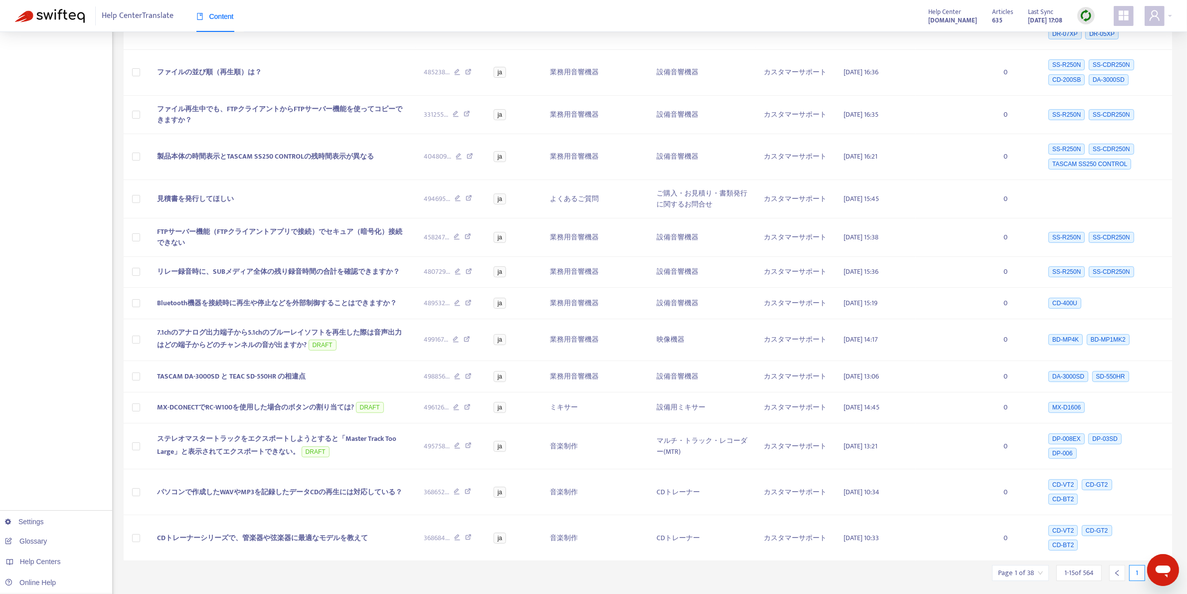
click at [1152, 565] on div at bounding box center [1157, 573] width 16 height 16
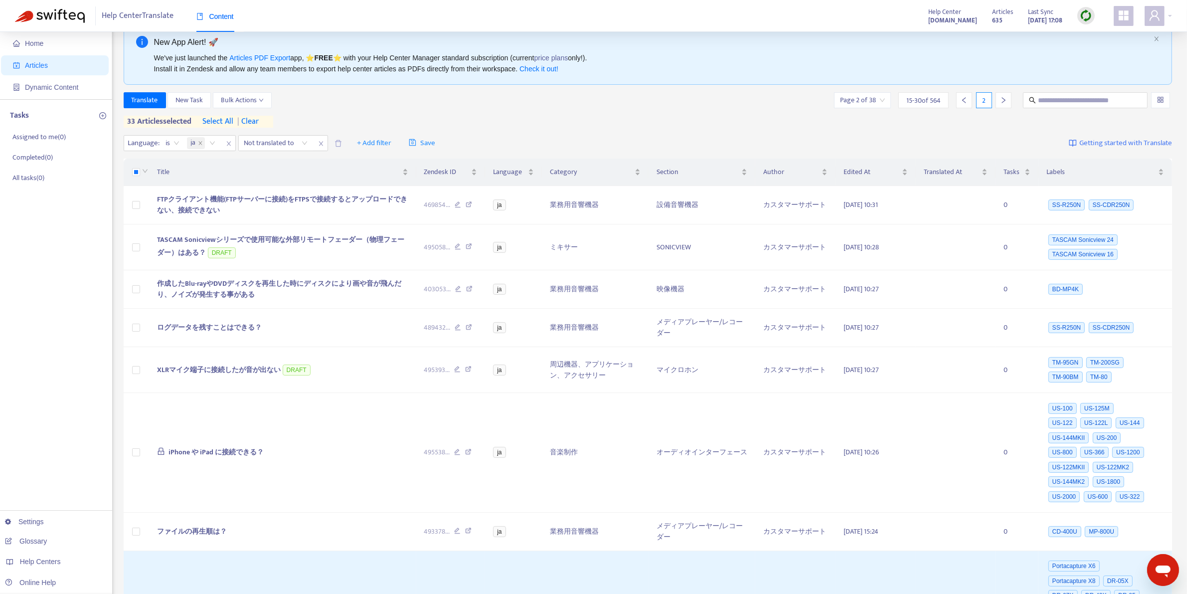
scroll to position [0, 0]
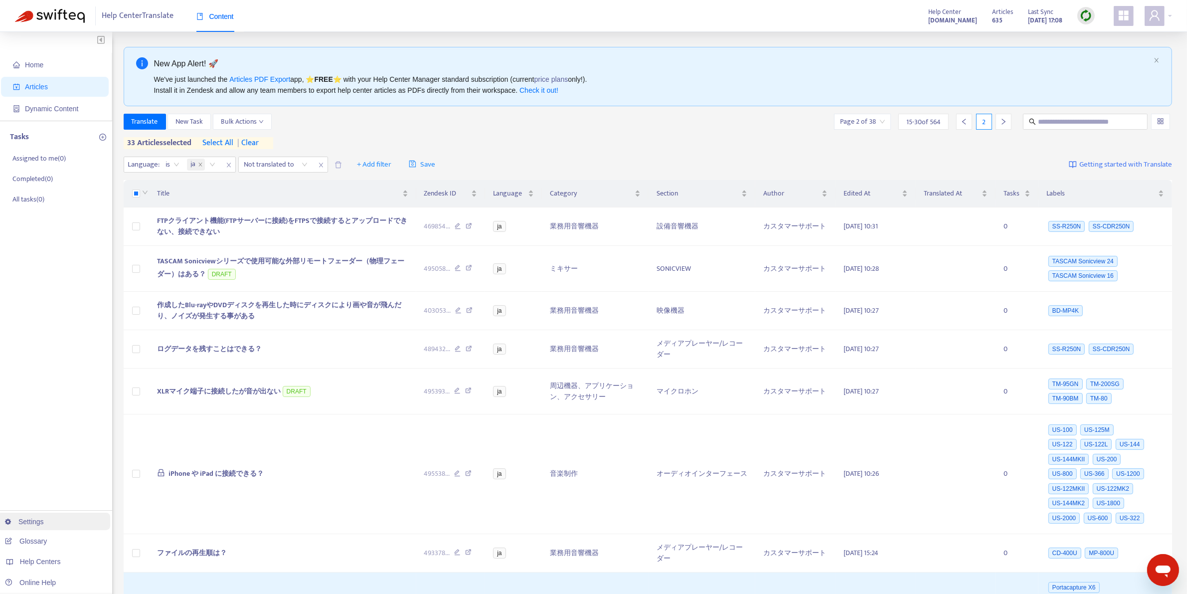
click at [26, 519] on link "Settings" at bounding box center [24, 521] width 39 height 8
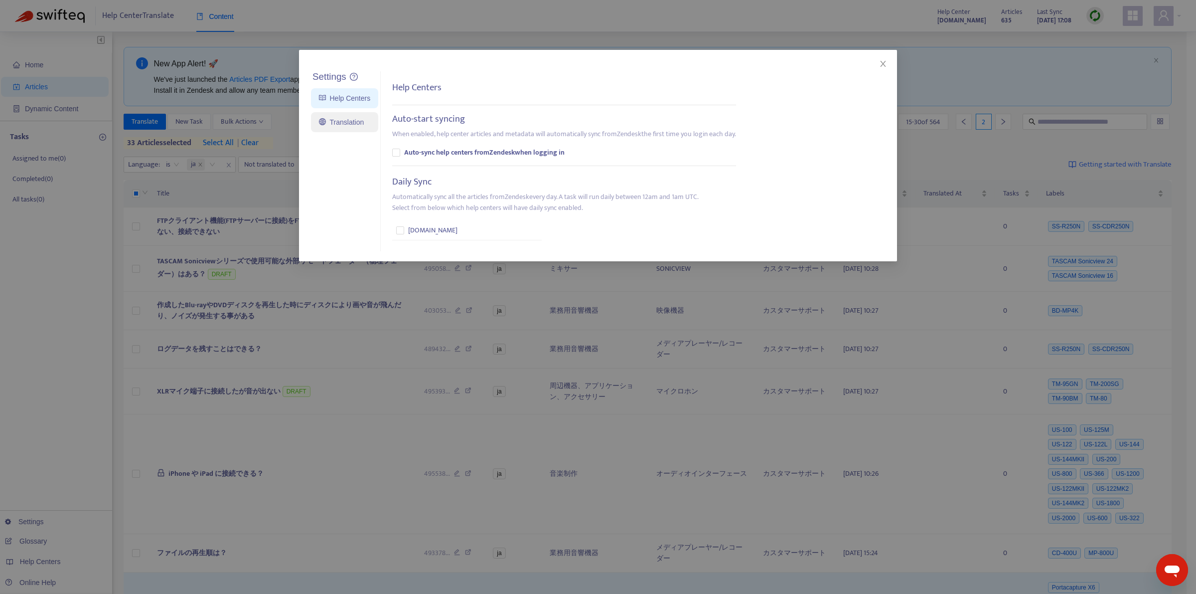
click at [349, 118] on link "Translation" at bounding box center [341, 122] width 45 height 8
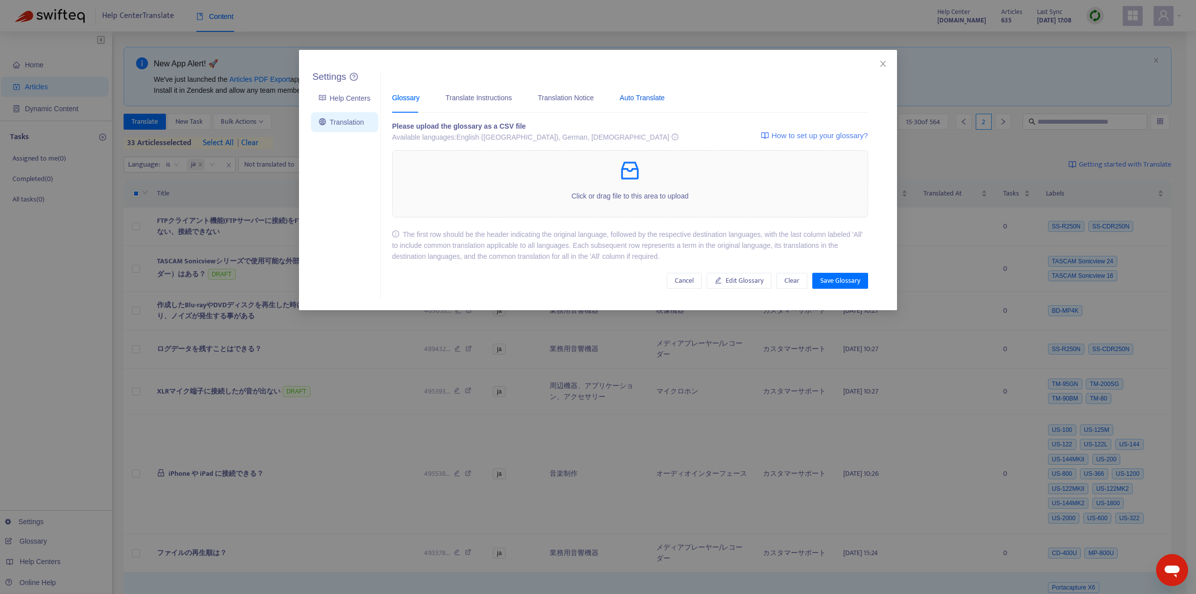
click at [627, 95] on div "Auto Translate" at bounding box center [642, 97] width 45 height 11
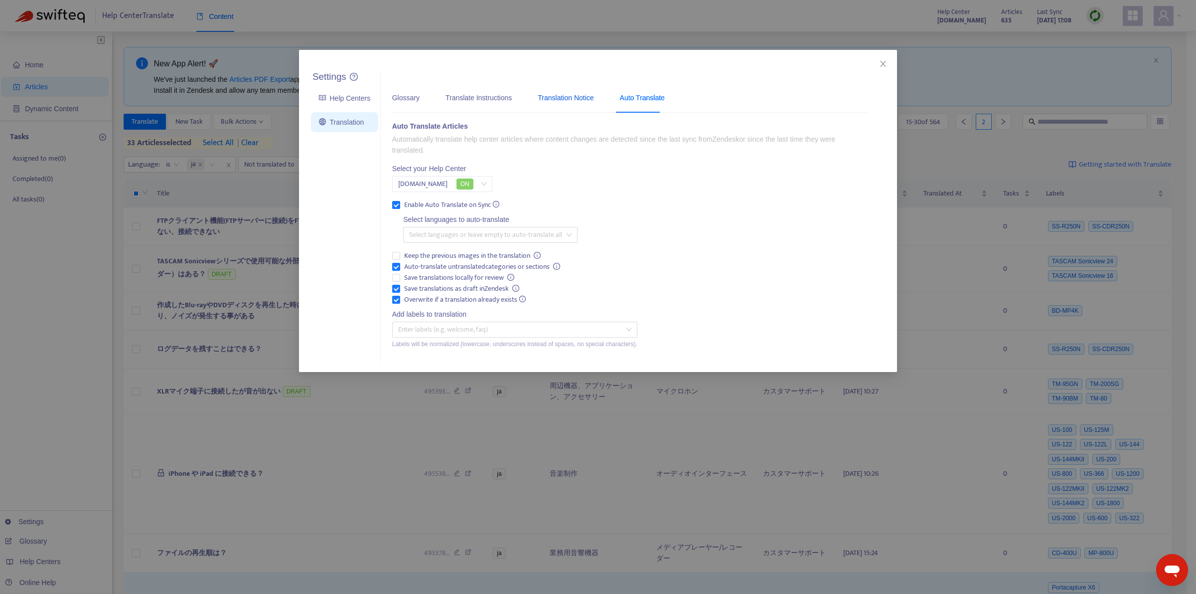
click at [552, 103] on div "Translation Notice" at bounding box center [566, 97] width 56 height 11
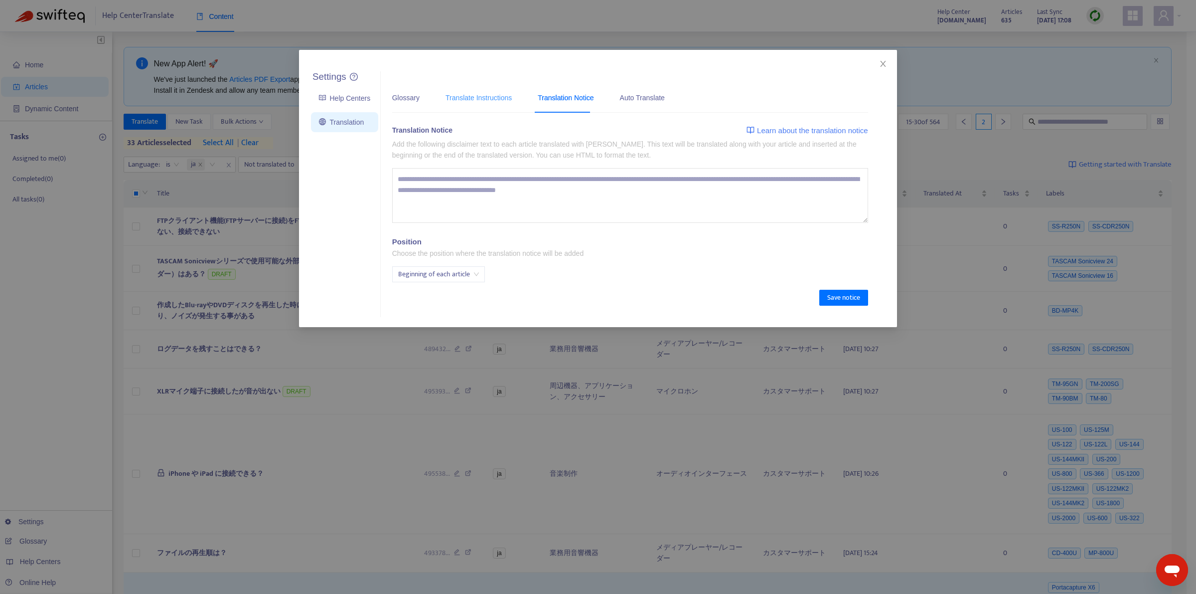
click at [489, 91] on div "Translate Instructions" at bounding box center [479, 97] width 66 height 30
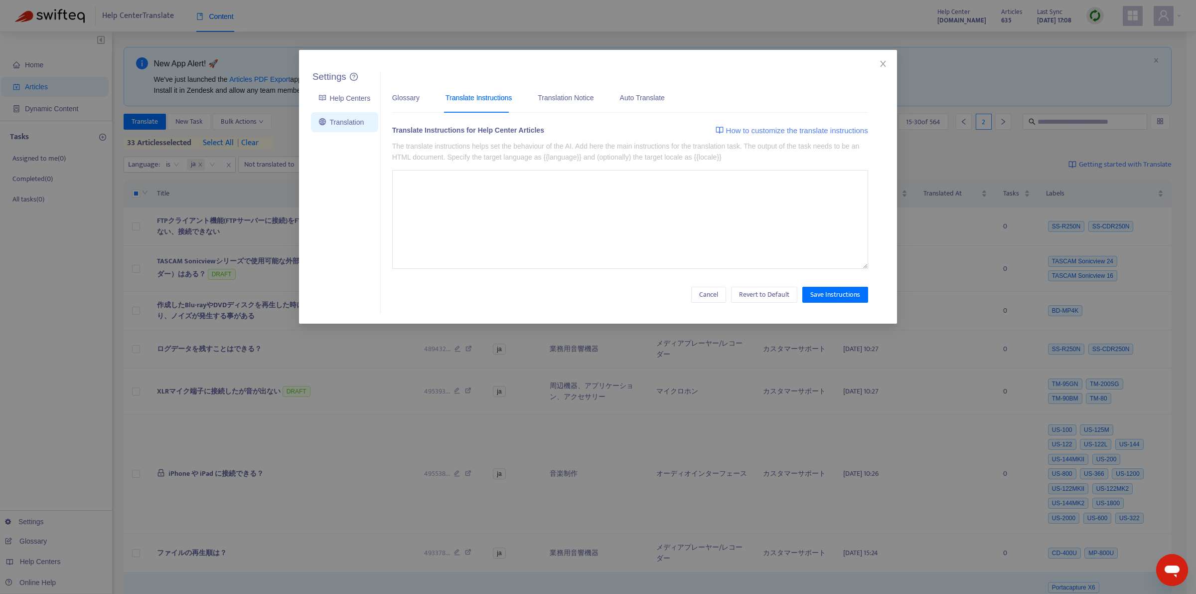
type textarea "**********"
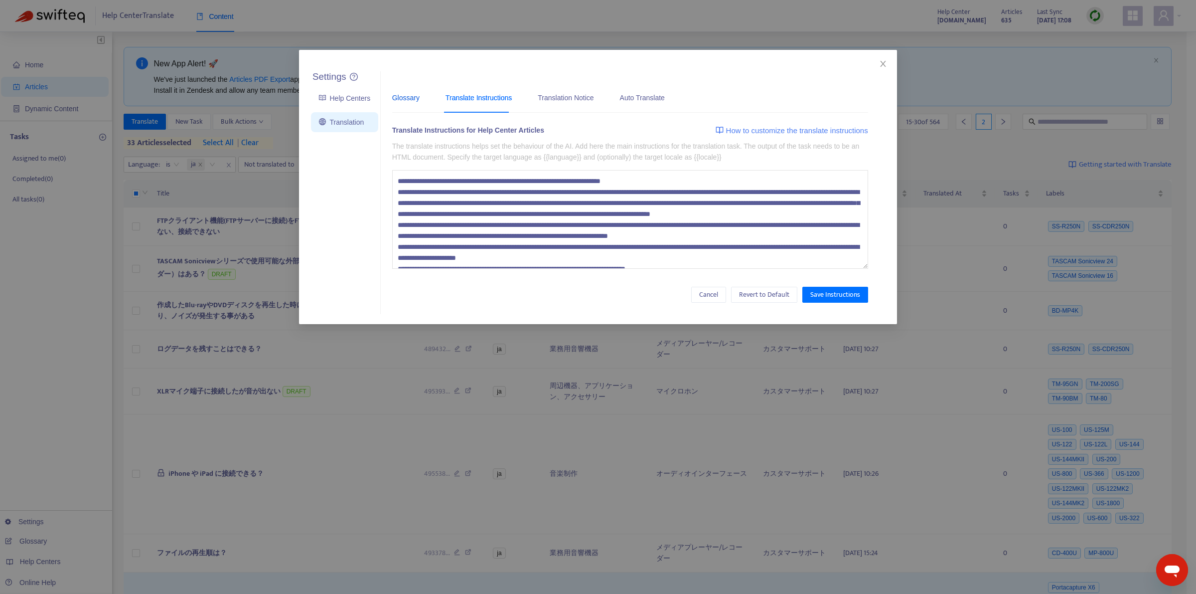
click at [394, 93] on div "Glossary" at bounding box center [405, 97] width 27 height 11
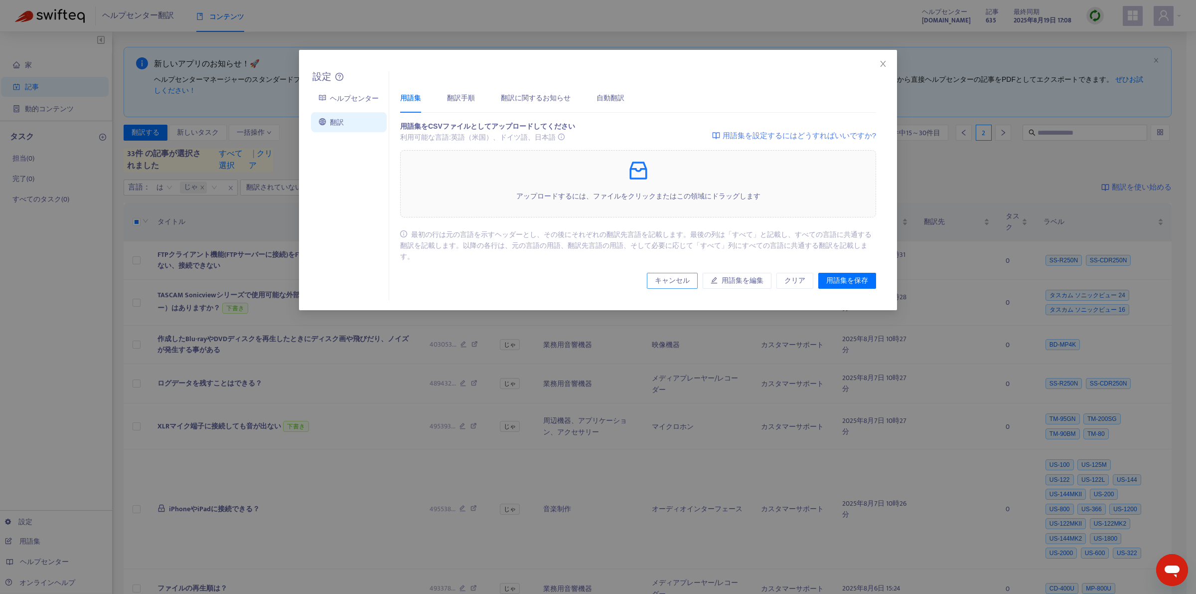
click at [659, 275] on font "キャンセル" at bounding box center [672, 280] width 35 height 11
